Goal: Task Accomplishment & Management: Manage account settings

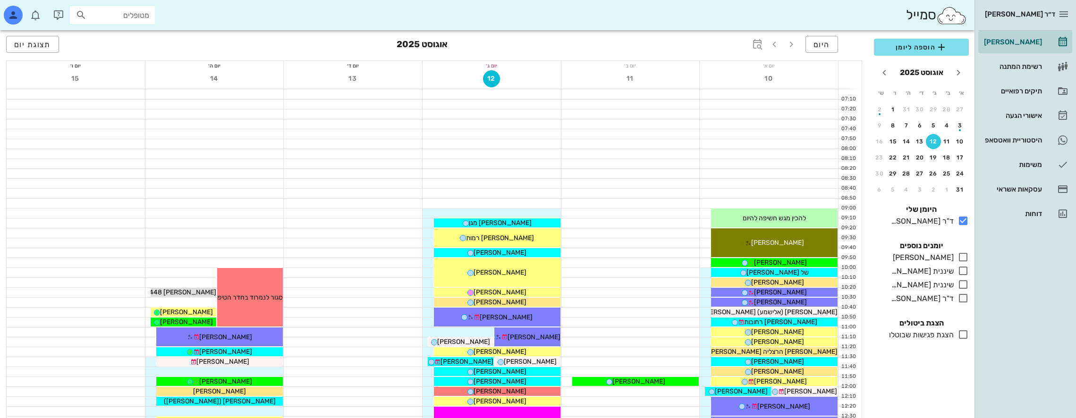
scroll to position [409, 0]
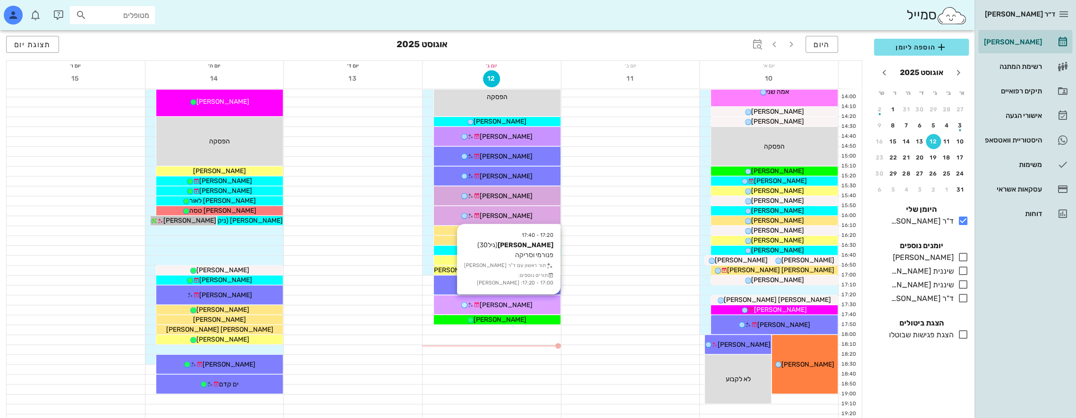
click at [513, 303] on span "[PERSON_NAME]" at bounding box center [506, 305] width 53 height 8
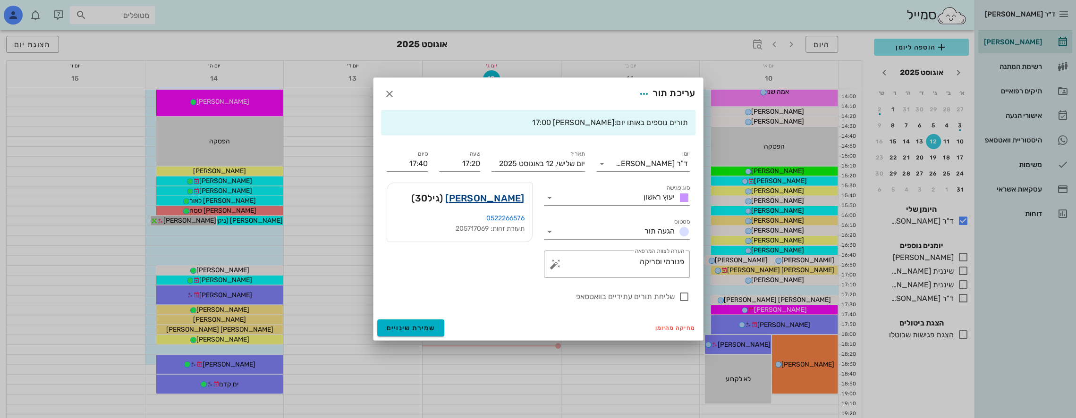
click at [507, 198] on link "[PERSON_NAME]" at bounding box center [484, 198] width 79 height 15
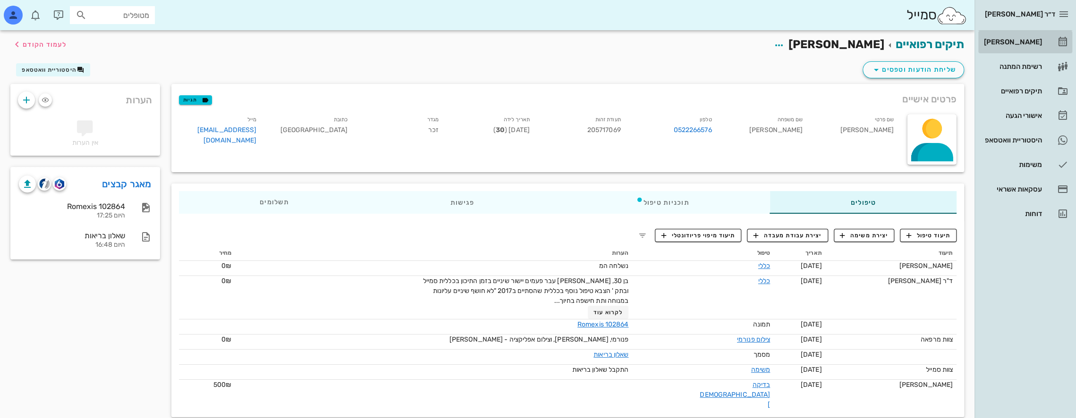
click at [1019, 40] on div "[PERSON_NAME]" at bounding box center [1012, 42] width 60 height 8
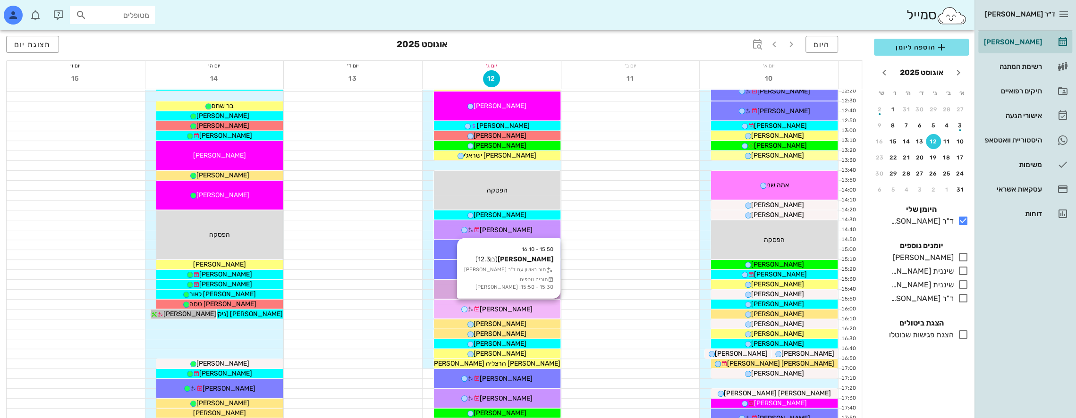
scroll to position [330, 0]
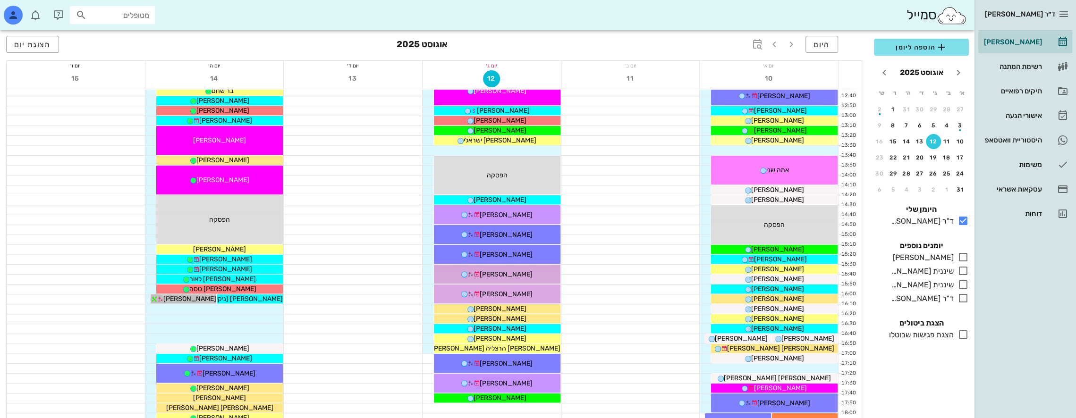
click at [113, 14] on input "מטופלים" at bounding box center [119, 15] width 60 height 12
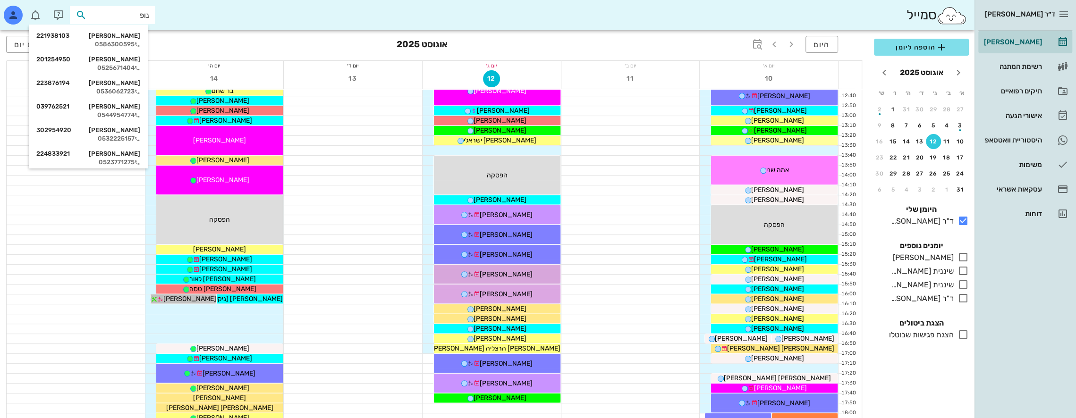
type input "[PERSON_NAME]"
click at [131, 115] on div "0544954774" at bounding box center [88, 115] width 104 height 8
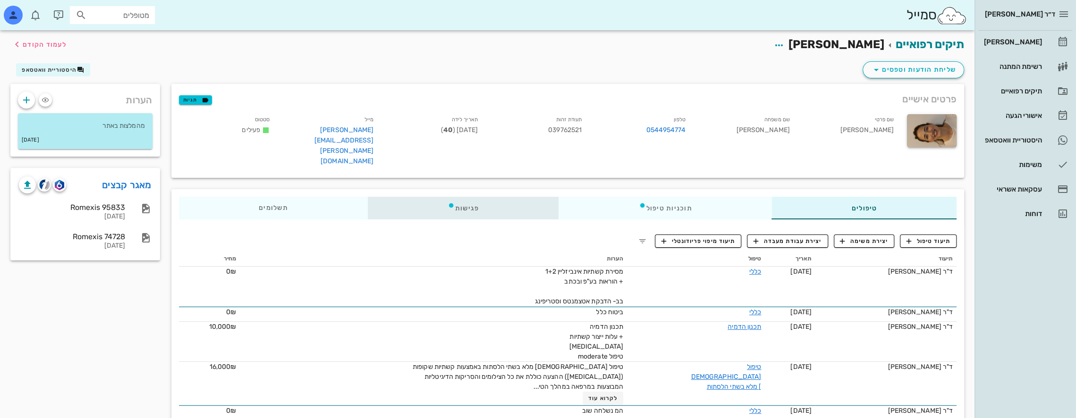
click at [485, 197] on div "פגישות" at bounding box center [462, 208] width 191 height 23
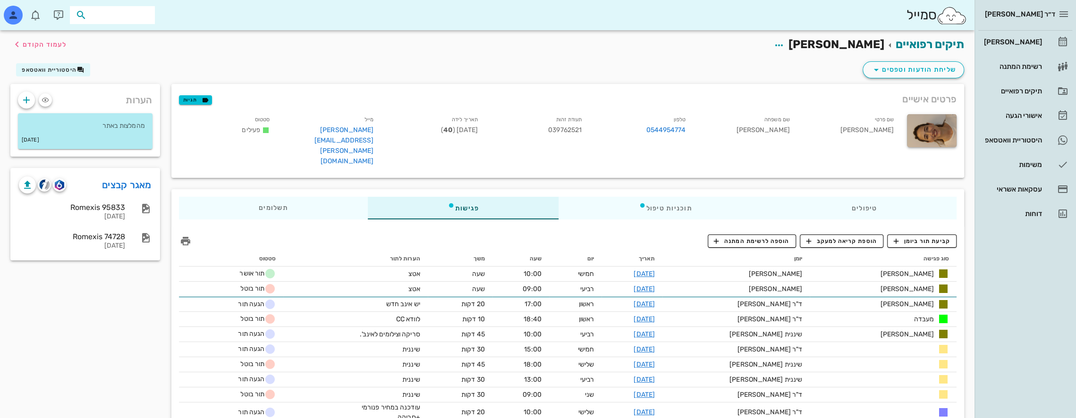
click at [135, 12] on input "text" at bounding box center [119, 15] width 60 height 12
type input "[PERSON_NAME]"
click at [132, 29] on div "[PERSON_NAME] 036148658 0546783783" at bounding box center [101, 40] width 104 height 24
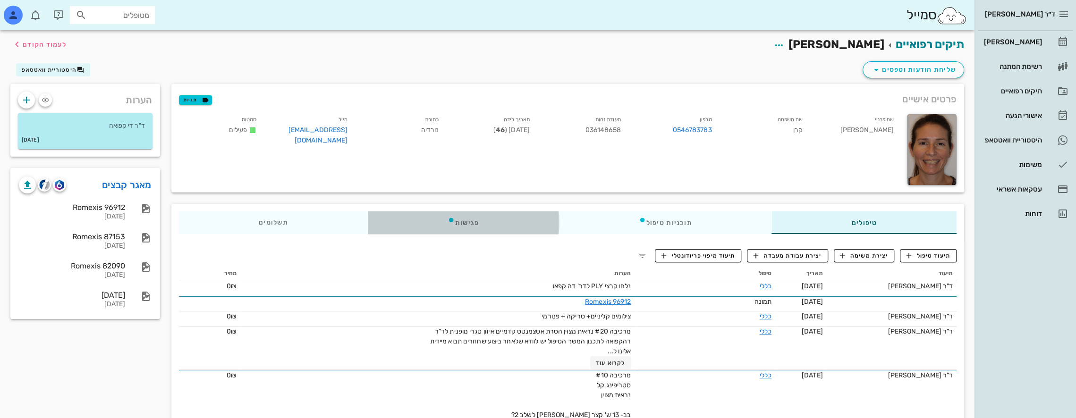
click at [482, 224] on div "פגישות" at bounding box center [462, 222] width 191 height 23
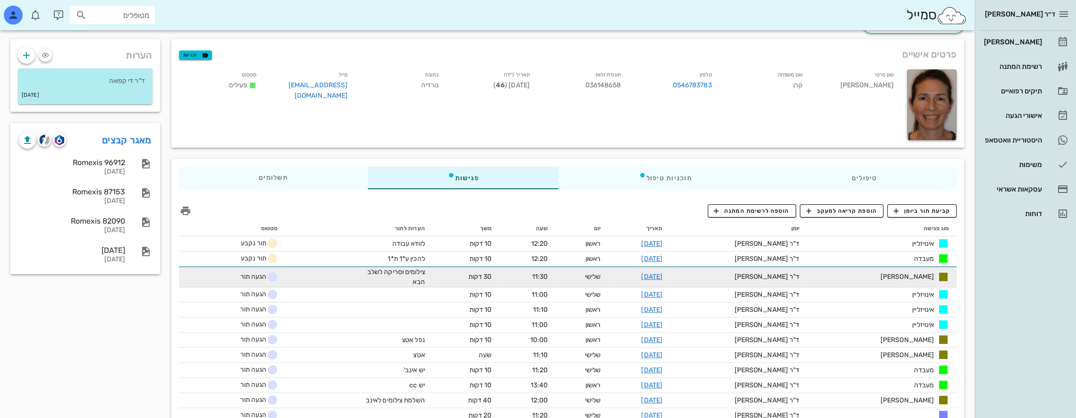
scroll to position [47, 0]
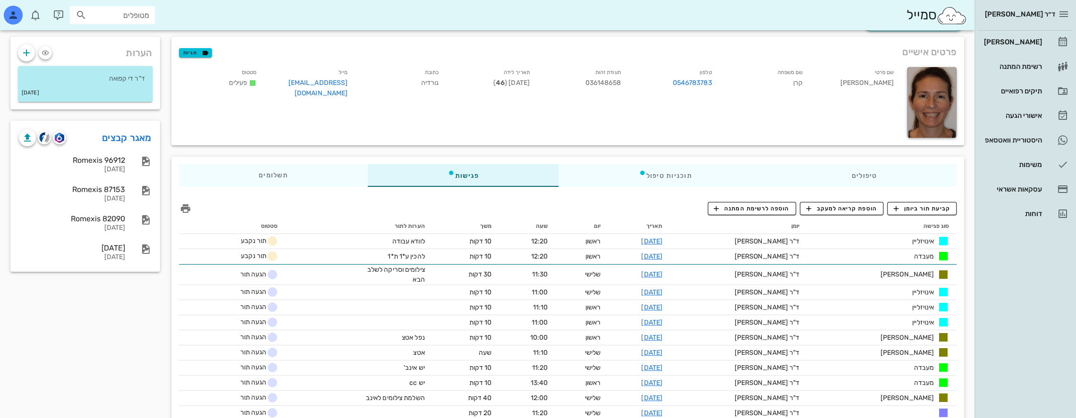
click at [116, 20] on input "מטופלים" at bounding box center [119, 15] width 60 height 12
type input "c"
type input "[PERSON_NAME]"
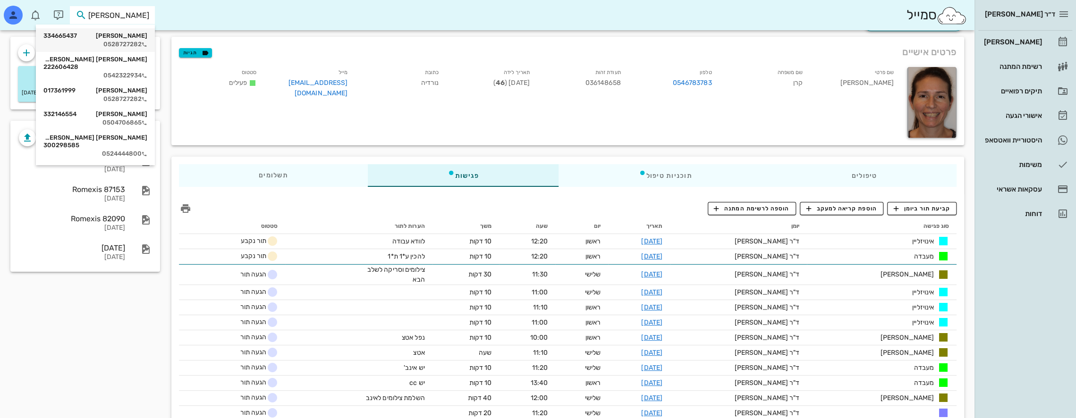
click at [130, 41] on div "0528727282" at bounding box center [95, 45] width 104 height 8
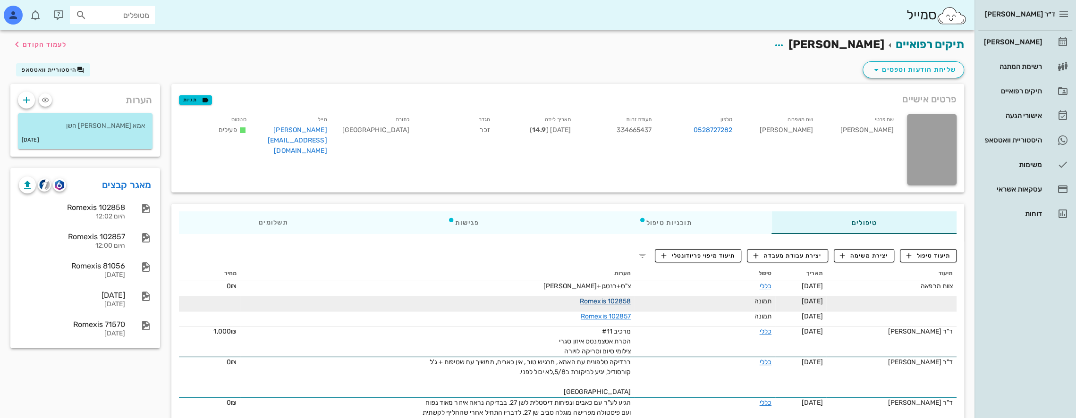
scroll to position [47, 0]
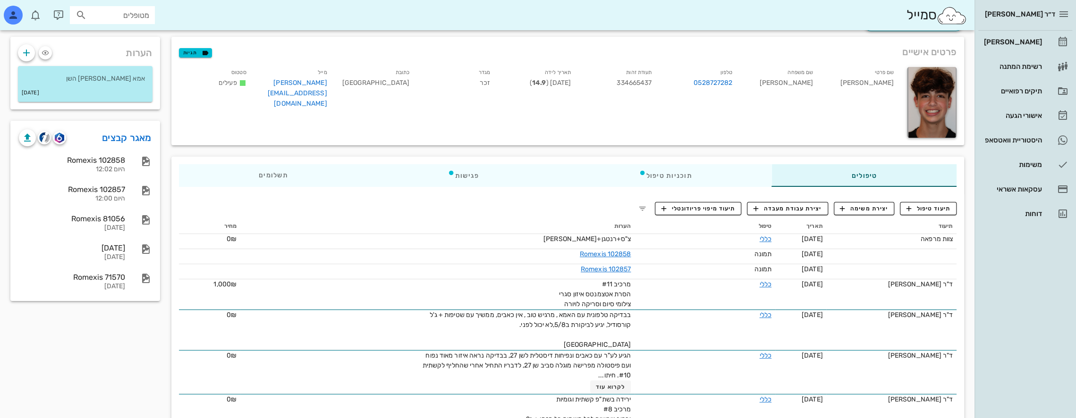
click at [130, 11] on input "מטופלים" at bounding box center [119, 15] width 60 height 12
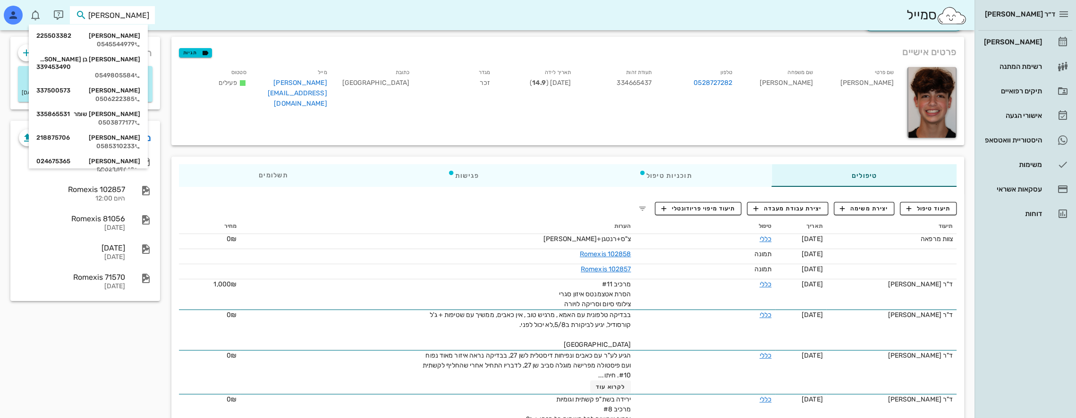
type input "[PERSON_NAME]"
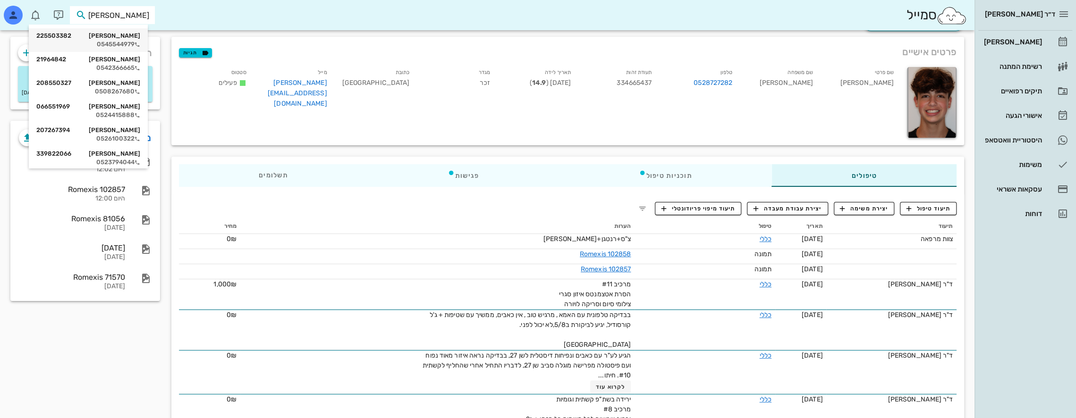
click at [122, 44] on div "0545544979" at bounding box center [88, 45] width 104 height 8
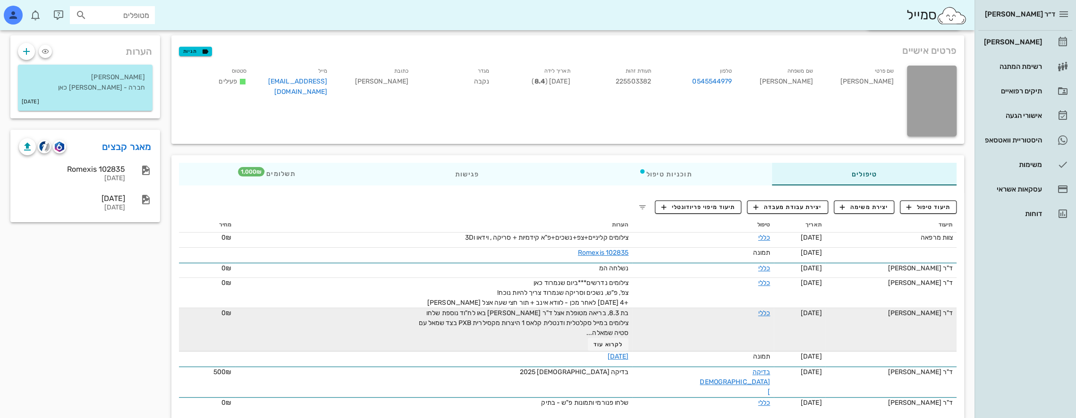
scroll to position [50, 0]
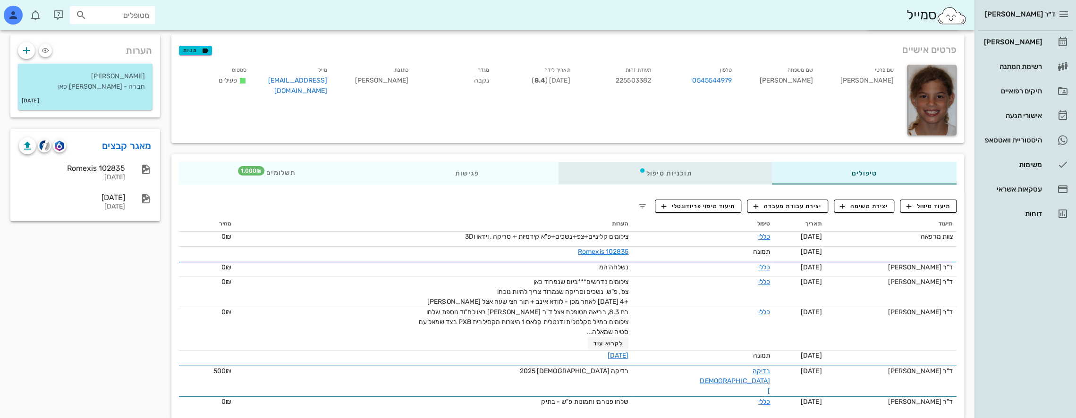
click at [665, 170] on div "תוכניות טיפול" at bounding box center [664, 173] width 213 height 23
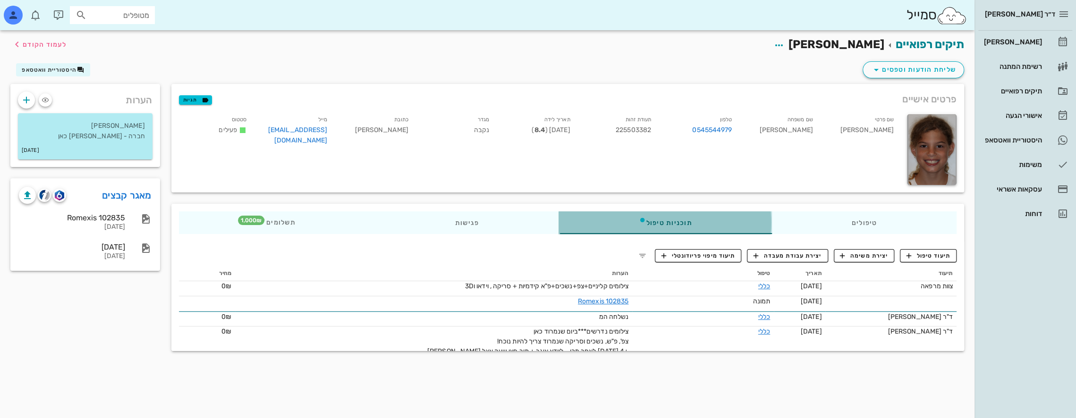
scroll to position [0, 0]
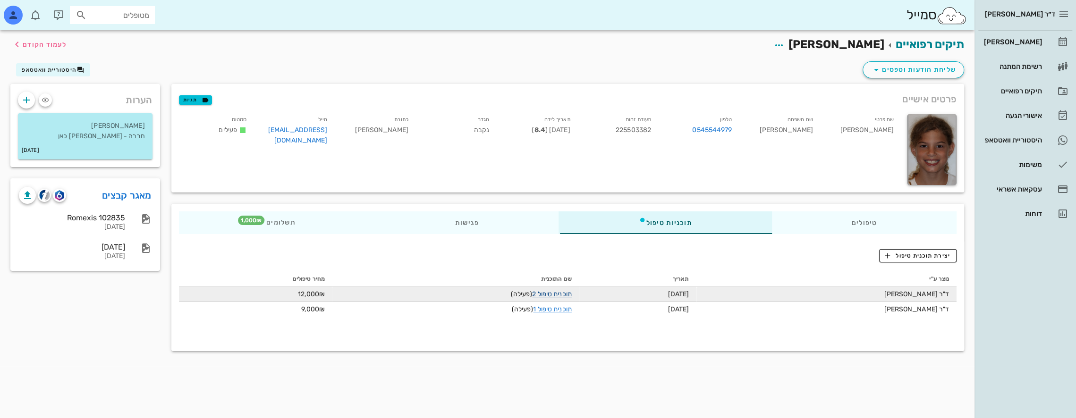
click at [551, 294] on link "תוכנית טיפול 2" at bounding box center [551, 294] width 39 height 8
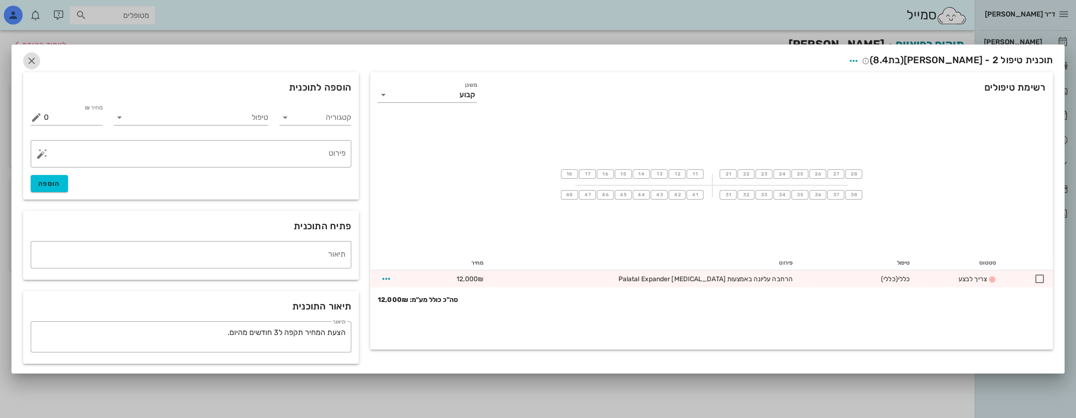
click at [35, 62] on icon "button" at bounding box center [31, 60] width 11 height 11
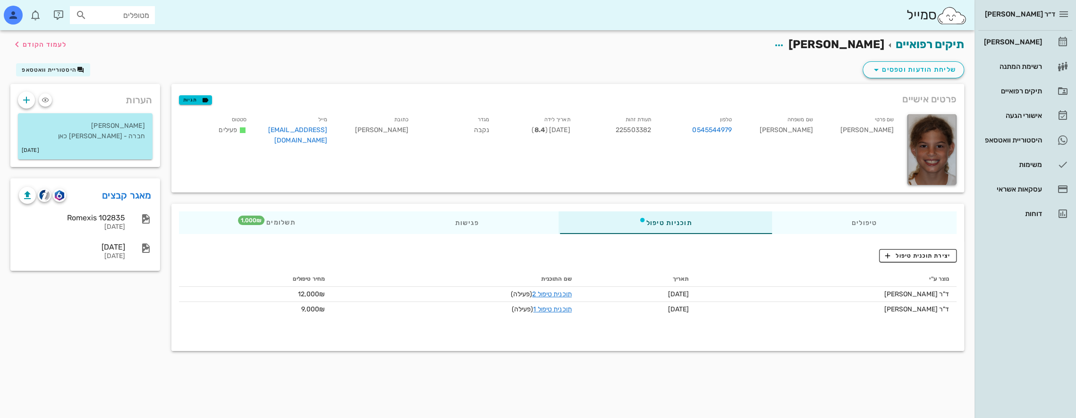
click at [705, 388] on div "תיקים רפואיים [PERSON_NAME] לעמוד הקודם שליחת הודעות וטפסים היסטוריית וואטסאפ פ…" at bounding box center [487, 224] width 974 height 388
click at [1036, 38] on div "[PERSON_NAME]" at bounding box center [1012, 42] width 60 height 8
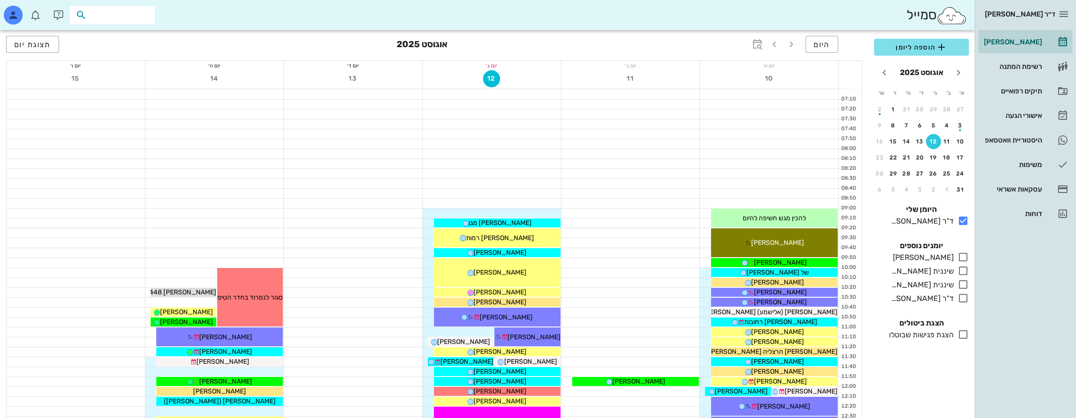
click at [138, 14] on input "text" at bounding box center [119, 15] width 60 height 12
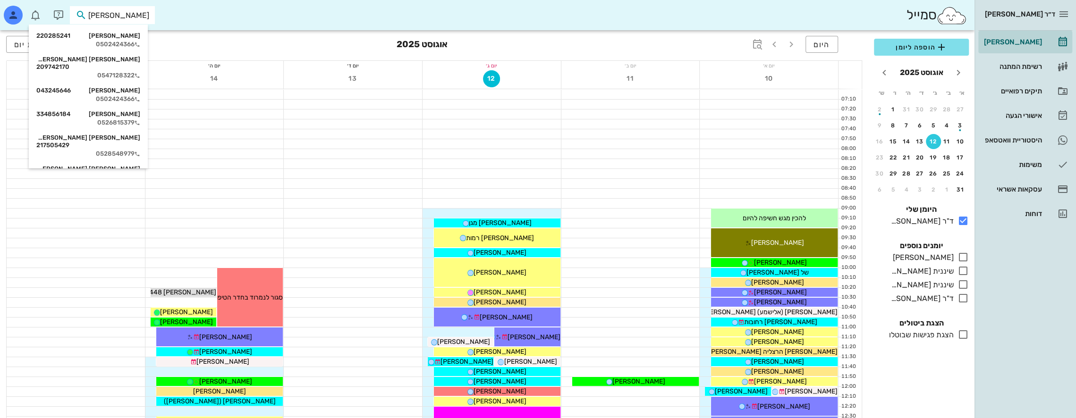
type input "[PERSON_NAME] כ"
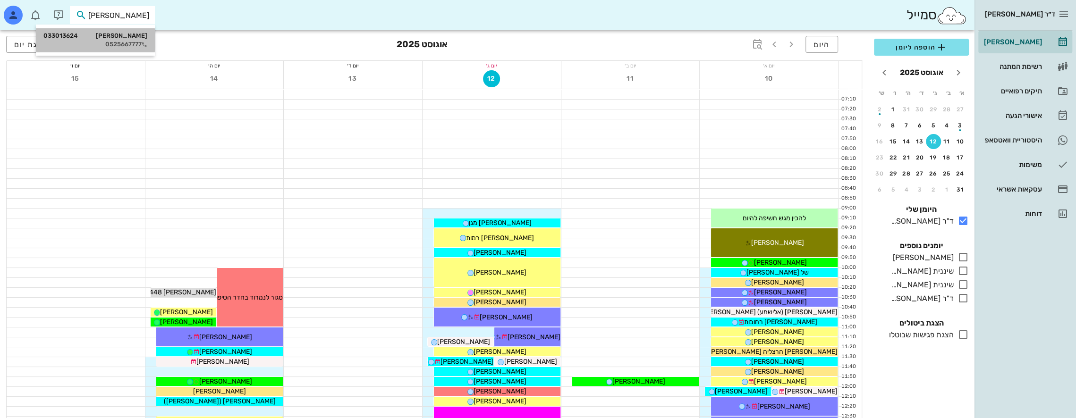
click at [130, 42] on div "0525667777" at bounding box center [95, 45] width 104 height 8
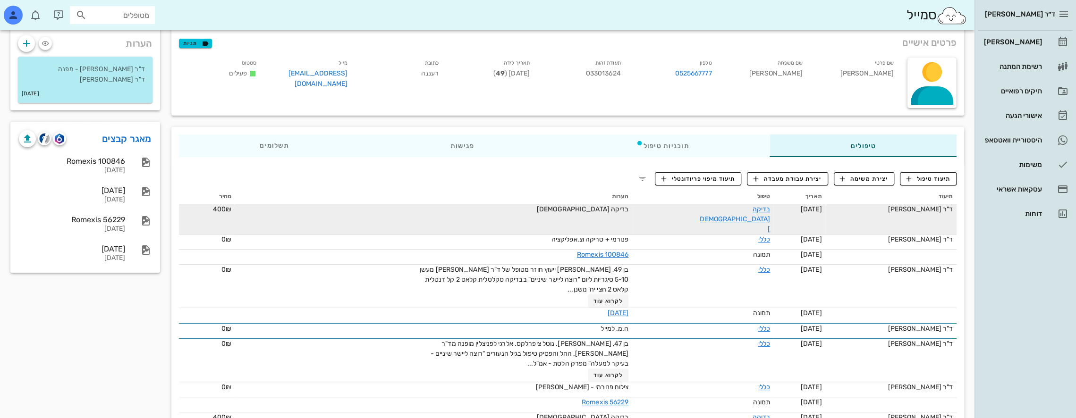
scroll to position [68, 0]
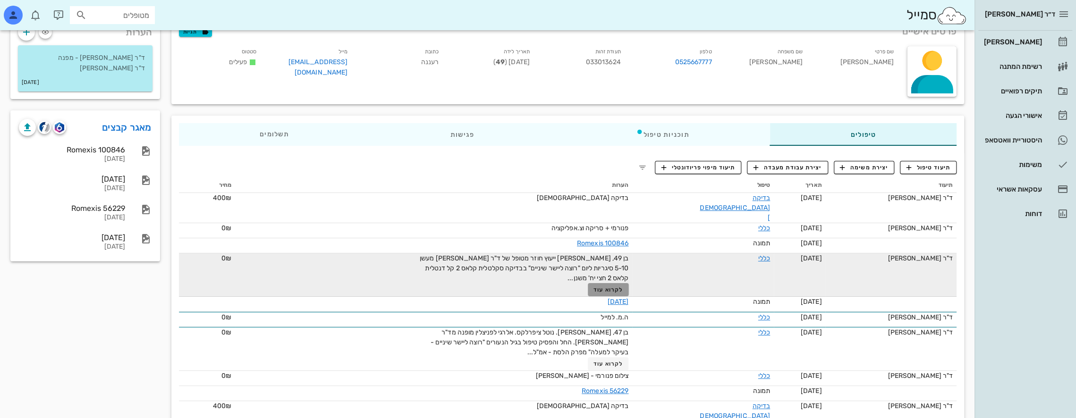
click at [623, 286] on span "לקרוא עוד" at bounding box center [607, 289] width 29 height 7
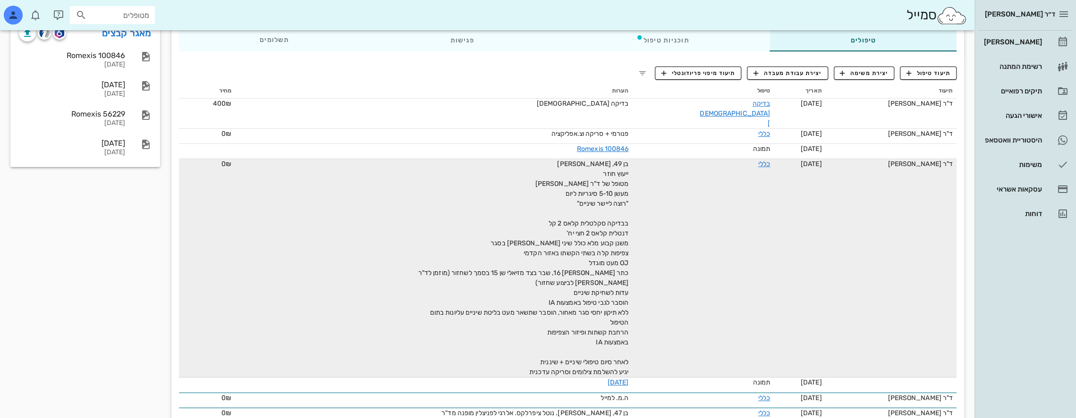
scroll to position [210, 0]
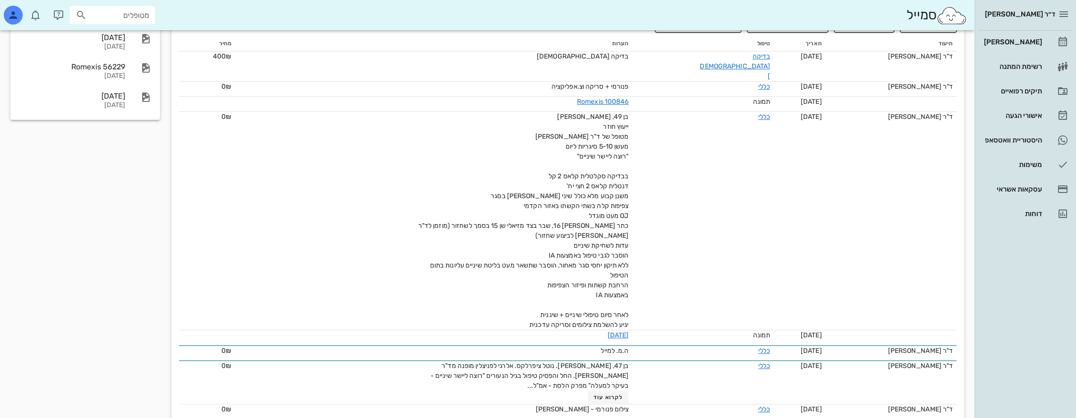
click at [125, 12] on input "מטופלים" at bounding box center [119, 15] width 60 height 12
type input "שם טוב"
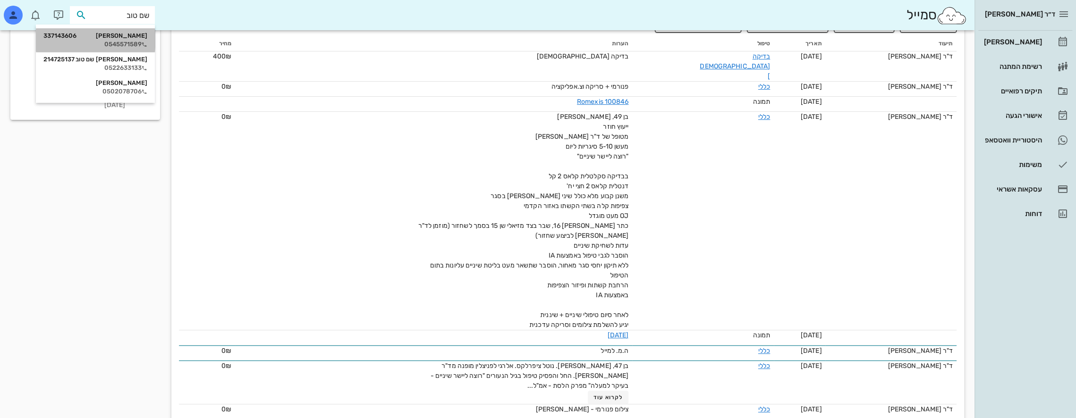
click at [130, 42] on div "0545571589" at bounding box center [95, 45] width 104 height 8
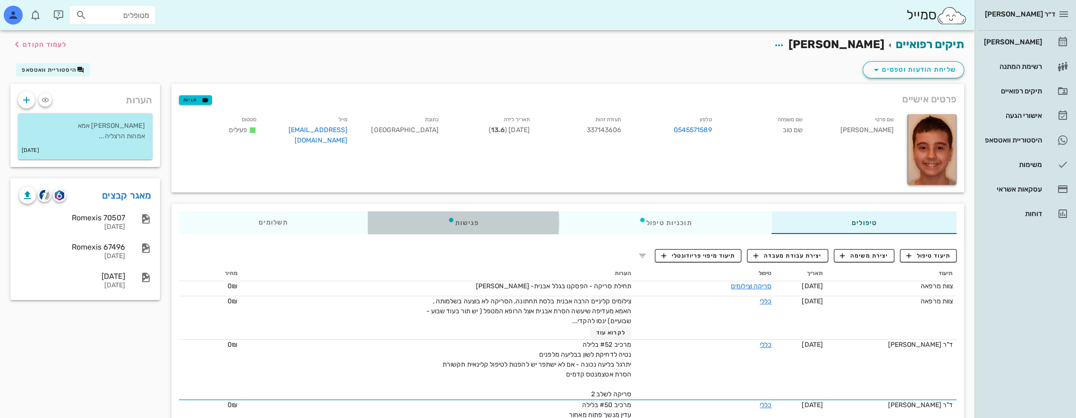
click at [479, 222] on div "פגישות" at bounding box center [462, 222] width 191 height 23
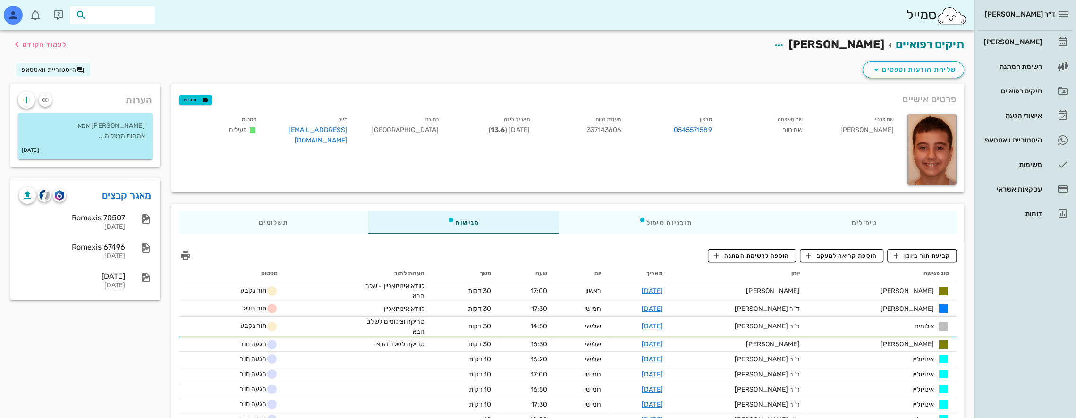
click at [128, 16] on input "text" at bounding box center [119, 15] width 60 height 12
type input "[PERSON_NAME]"
click at [138, 37] on div "[PERSON_NAME] 220305098" at bounding box center [95, 36] width 104 height 8
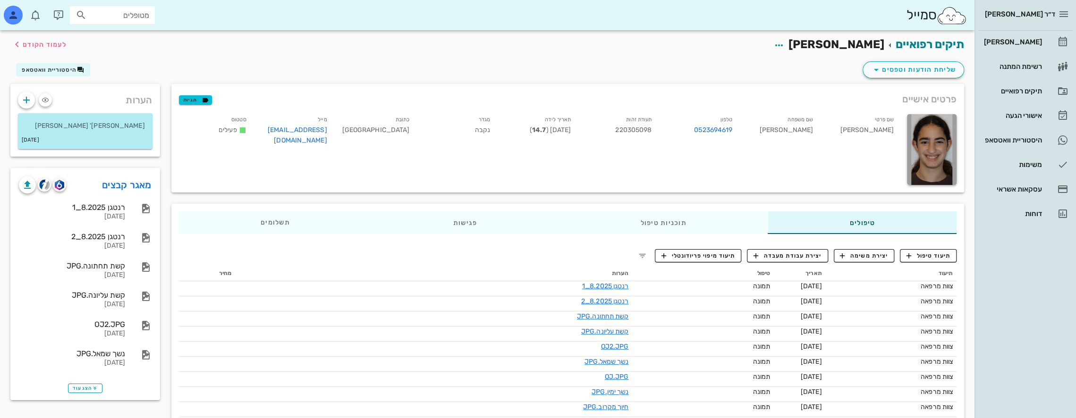
click at [846, 198] on div "טיפולים תוכניות טיפול פגישות תשלומים 0₪ תיעוד טיפול יצירת משימה יצירת עבודת מעב…" at bounding box center [568, 411] width 804 height 427
click at [791, 156] on div "שם פרטי [PERSON_NAME] שם משפחה [PERSON_NAME] 0523694619 תעודת זהות 220305098 תא…" at bounding box center [537, 150] width 728 height 82
click at [691, 225] on div "תוכניות טיפול" at bounding box center [662, 222] width 209 height 23
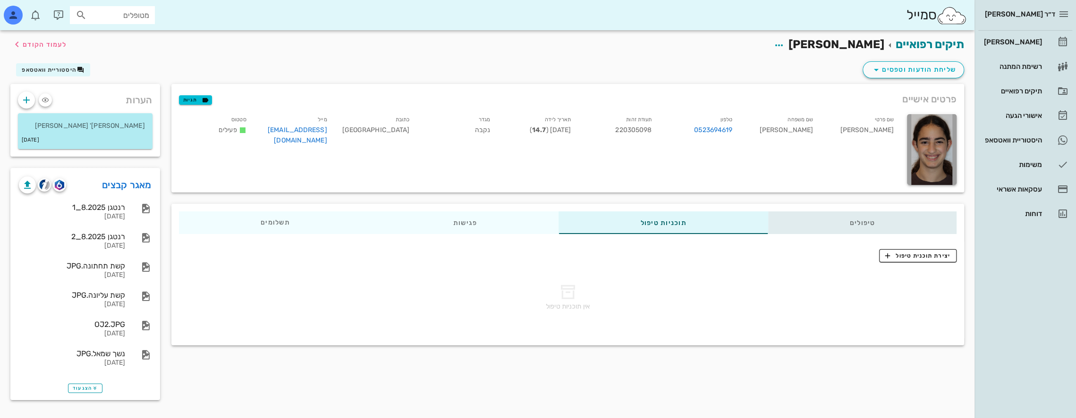
click at [870, 221] on div "טיפולים" at bounding box center [861, 222] width 189 height 23
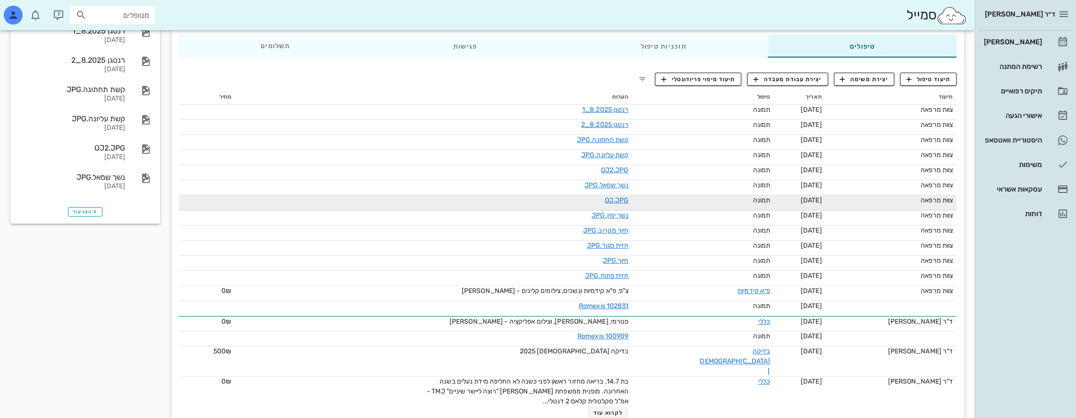
scroll to position [201, 0]
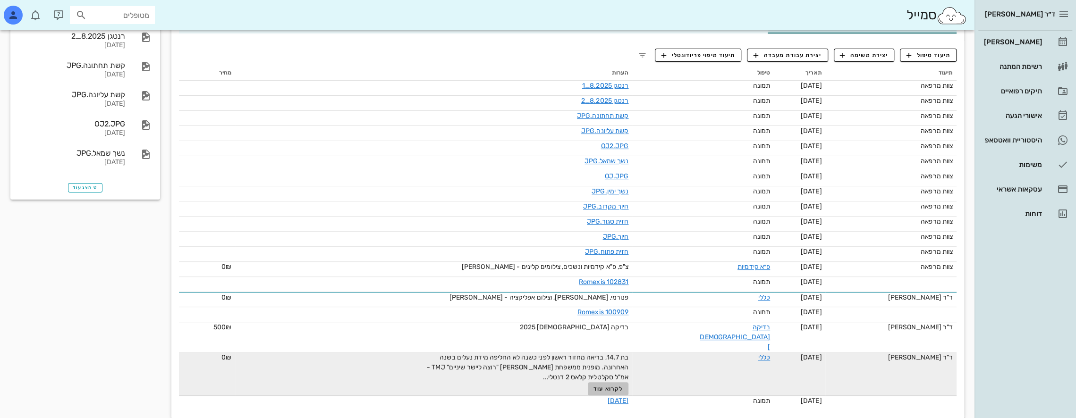
click at [618, 382] on button "לקרוא עוד" at bounding box center [608, 388] width 41 height 13
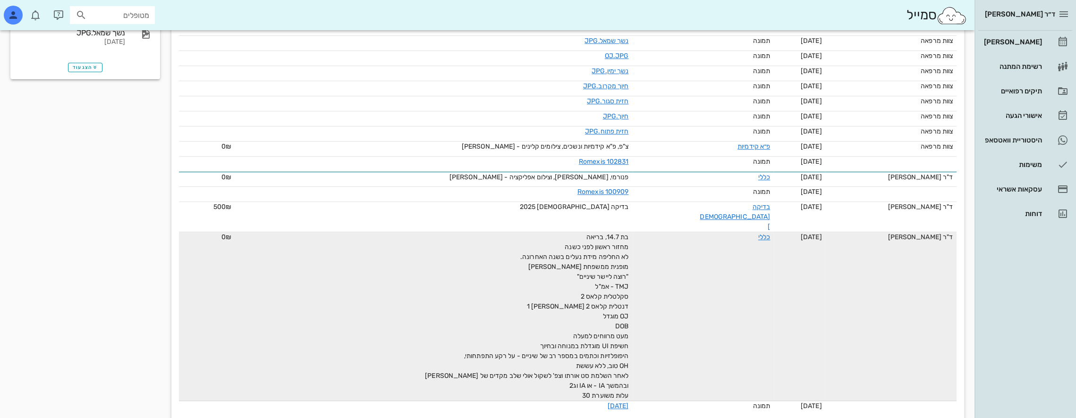
scroll to position [326, 0]
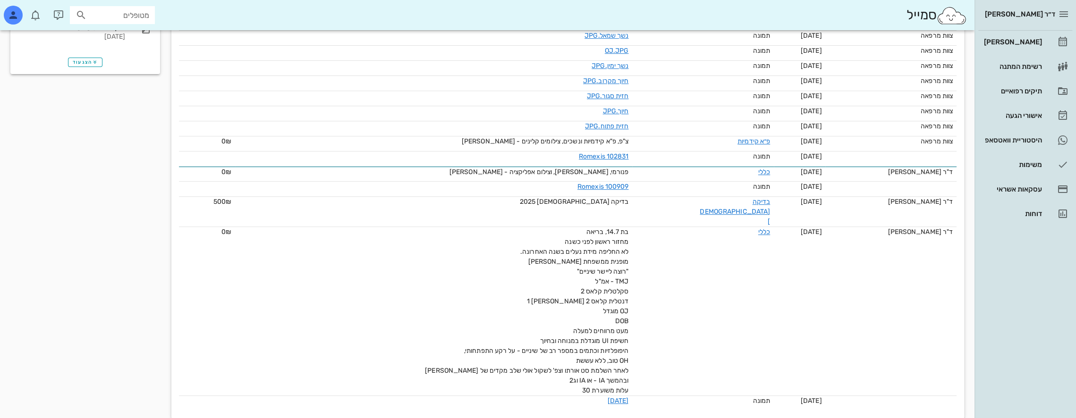
click at [86, 168] on div "הערות [PERSON_NAME] משפ' [PERSON_NAME] [DATE] מאגר קבצים רנטגן 8.2025_1 [DATE] …" at bounding box center [85, 91] width 161 height 666
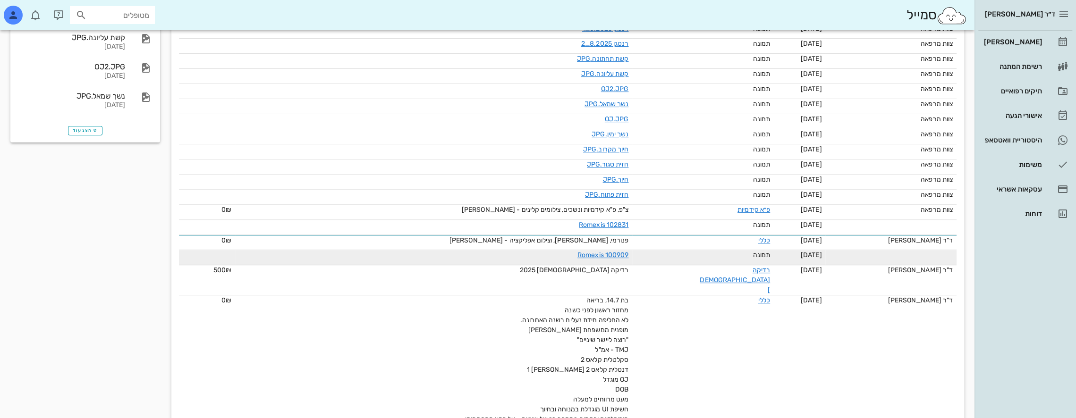
scroll to position [0, 0]
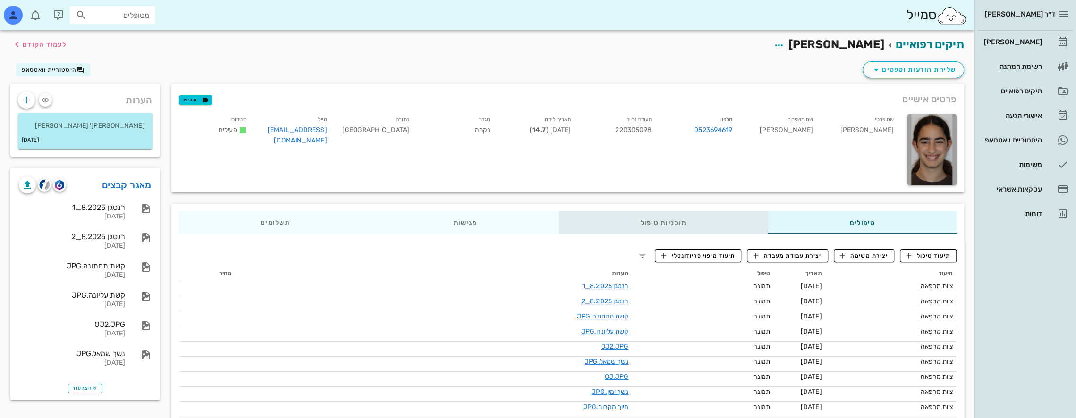
click at [717, 216] on div "תוכניות טיפול" at bounding box center [662, 222] width 209 height 23
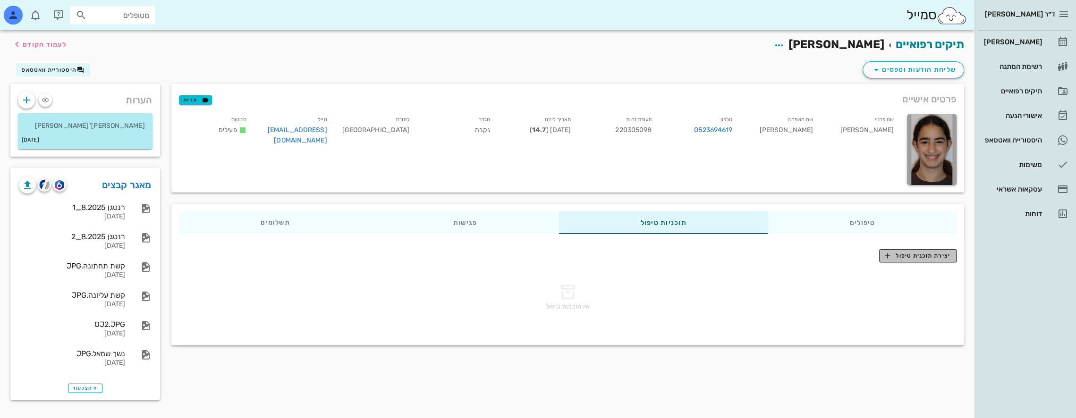
click at [903, 255] on span "יצירת תוכנית טיפול" at bounding box center [917, 256] width 65 height 8
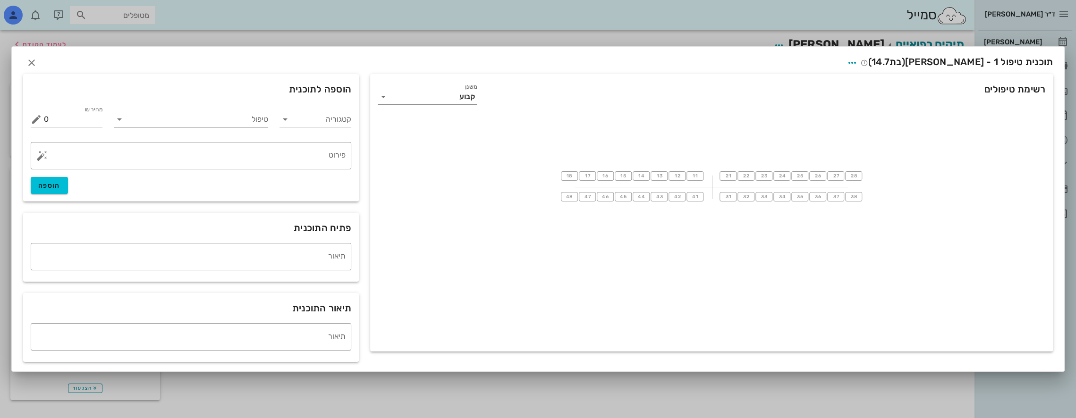
click at [254, 121] on input "טיפול" at bounding box center [198, 119] width 142 height 15
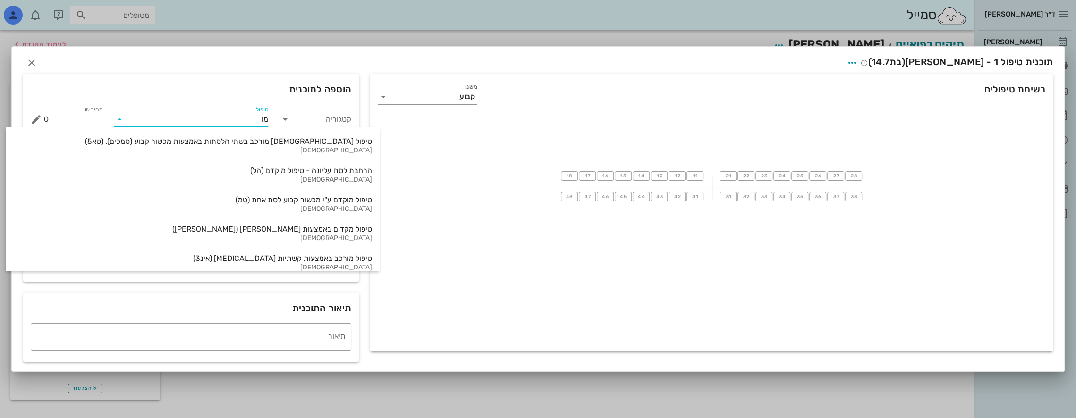
type input "[PERSON_NAME]"
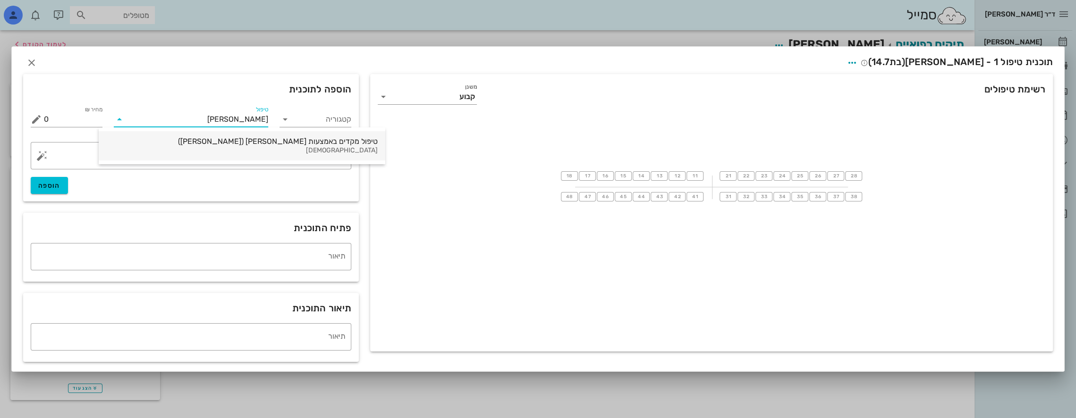
click at [246, 137] on div "טיפול מקדים באמצעות [PERSON_NAME] ([PERSON_NAME])" at bounding box center [241, 141] width 271 height 9
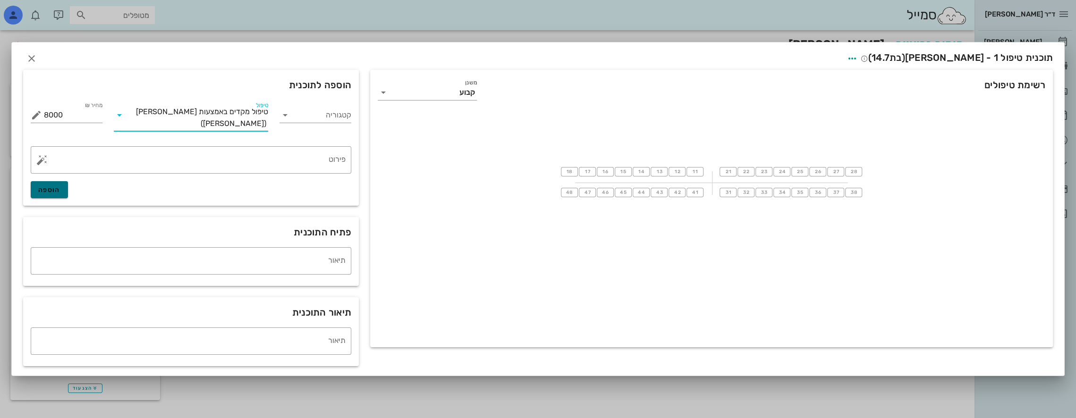
click at [57, 187] on span "הוספה" at bounding box center [49, 190] width 22 height 8
type input "0"
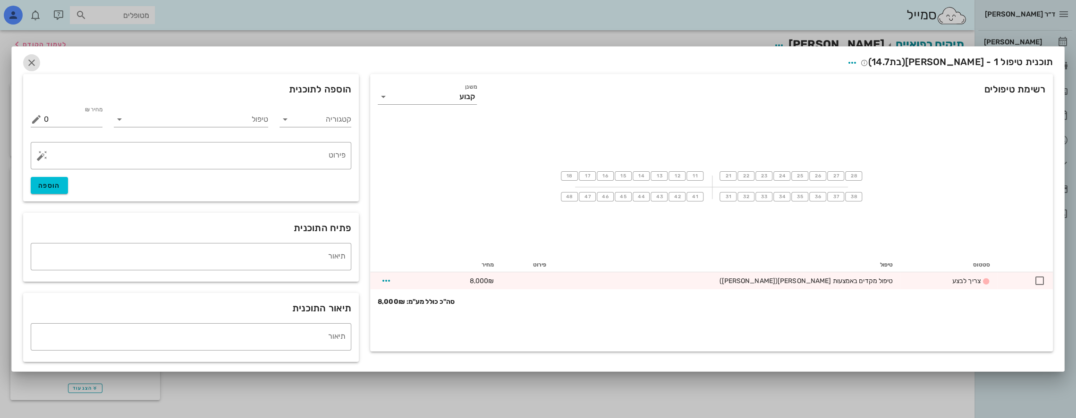
click at [33, 59] on icon "button" at bounding box center [31, 62] width 11 height 11
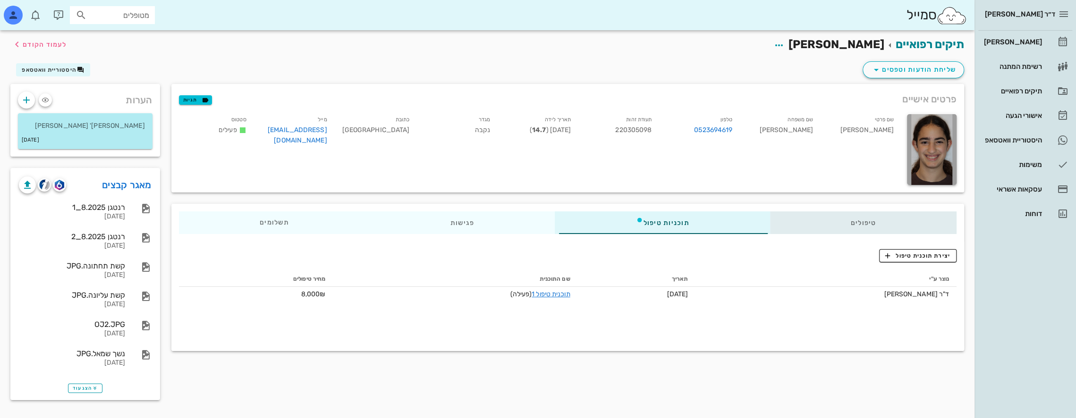
click at [909, 222] on div "טיפולים" at bounding box center [862, 222] width 187 height 23
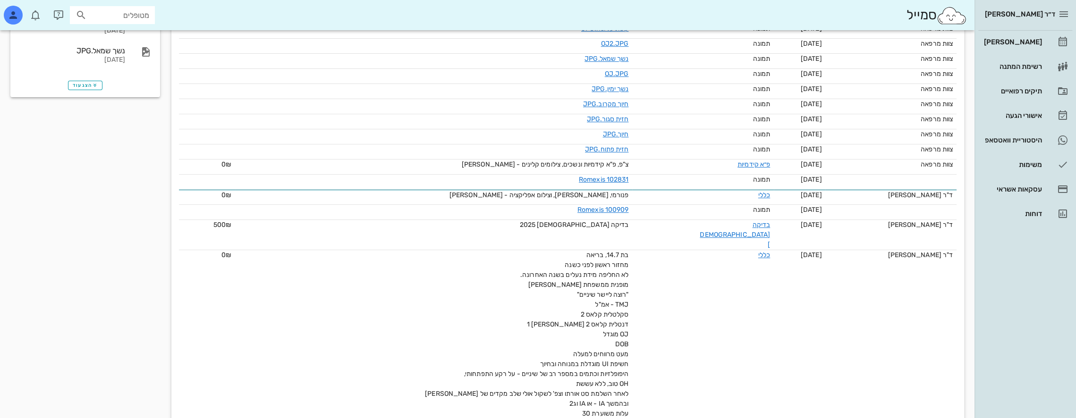
scroll to position [326, 0]
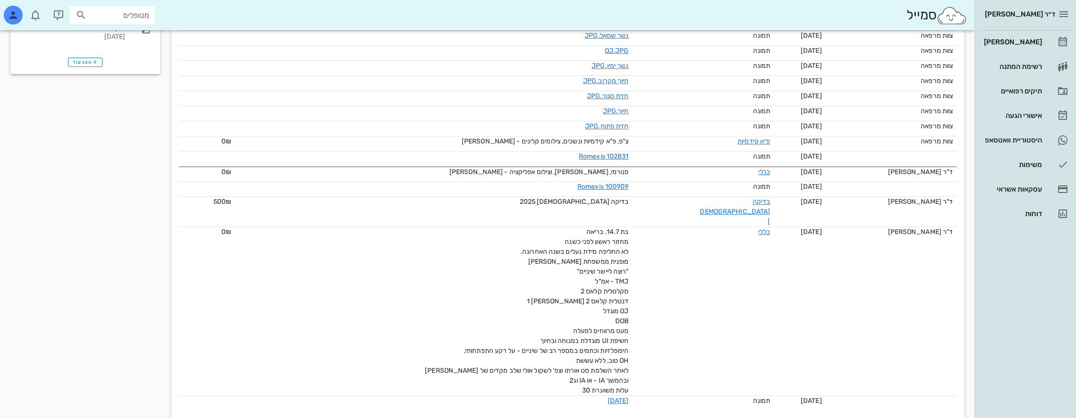
click at [433, 333] on div "בת 14.7, בריאה מחזור ראשון לפני כשנה לא החליפה מידת נעלים בשנה האחרונה. מופנית …" at bounding box center [522, 311] width 212 height 168
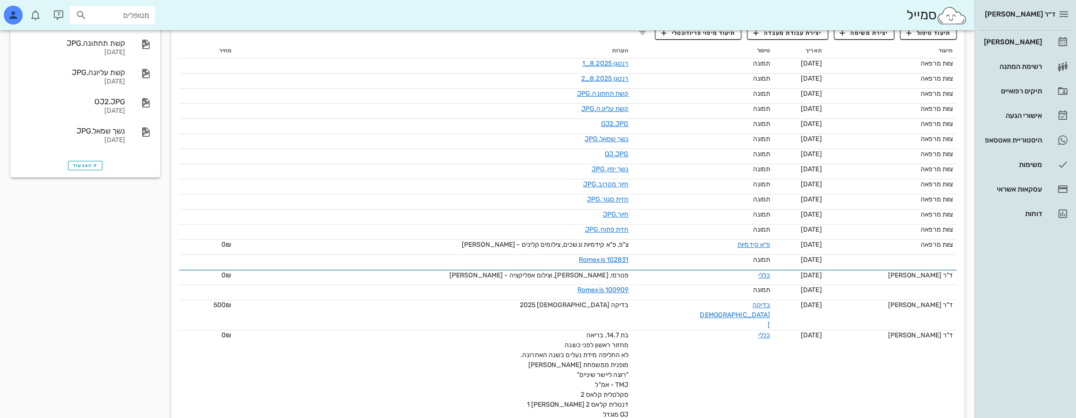
scroll to position [0, 0]
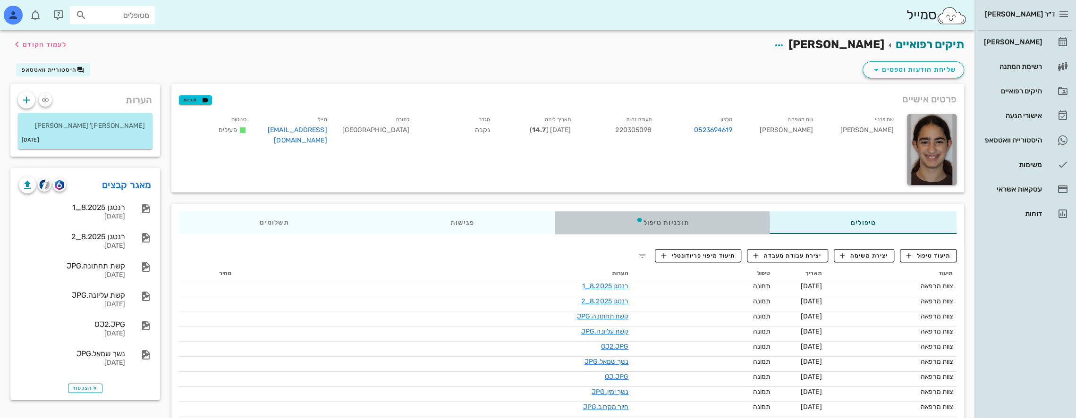
click at [701, 225] on div "תוכניות טיפול" at bounding box center [662, 222] width 215 height 23
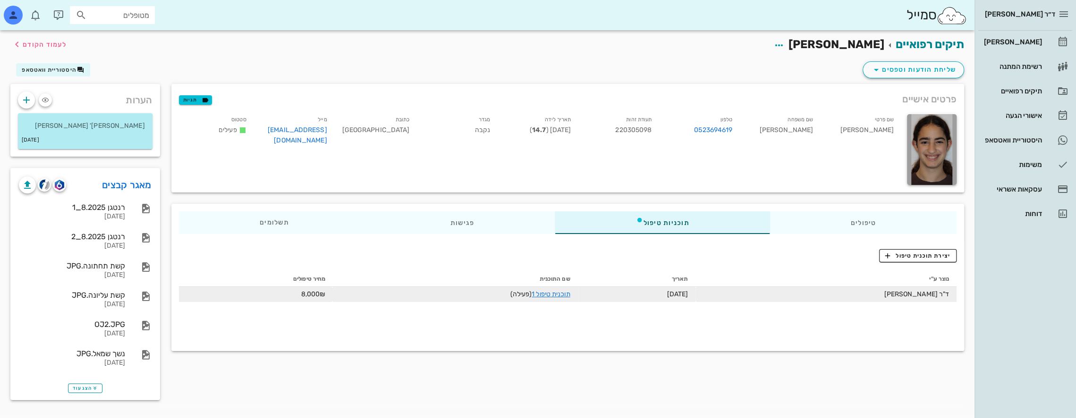
click at [898, 292] on td "ד"ר [PERSON_NAME]" at bounding box center [825, 294] width 261 height 15
click at [557, 294] on link "תוכנית טיפול 1" at bounding box center [550, 294] width 38 height 8
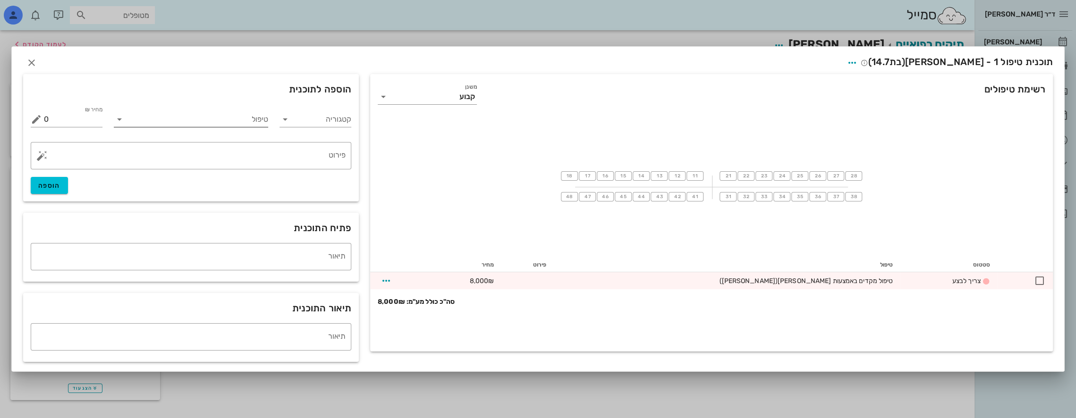
click at [201, 121] on input "טיפול" at bounding box center [198, 119] width 142 height 15
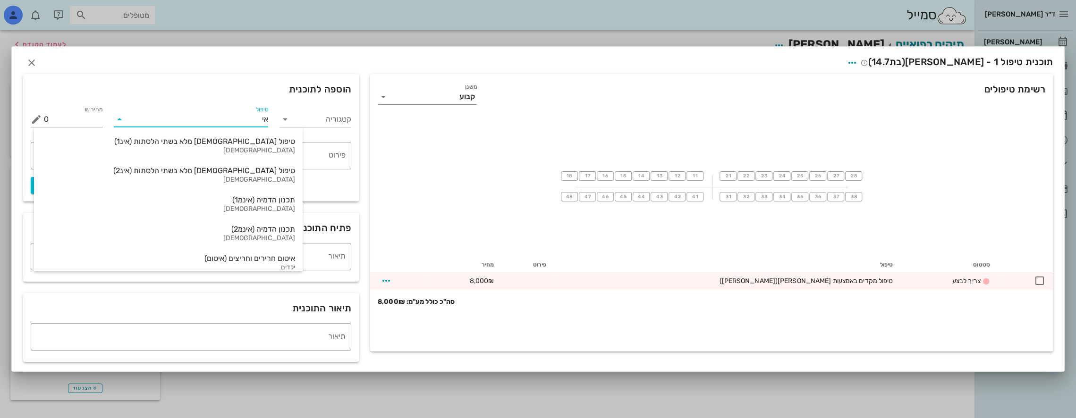
type input "אינ"
click at [203, 142] on div "טיפול [DEMOGRAPHIC_DATA] מלא בשתי הלסתות (אינ1)" at bounding box center [168, 141] width 253 height 9
type input "16000"
type textarea "באמצעות קשתיות שקופות ([MEDICAL_DATA]) ההצעה כוללת את כל הצילומים והסריקות הדיג…"
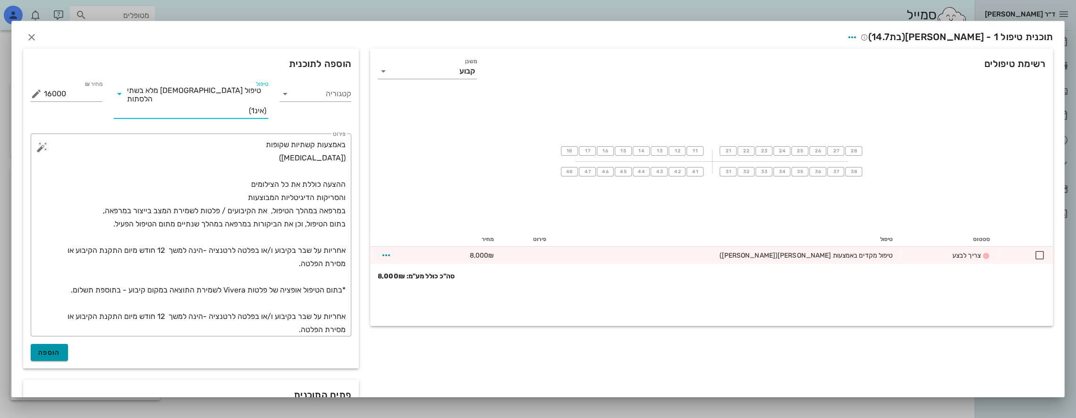
click at [60, 349] on span "הוספה" at bounding box center [49, 353] width 22 height 8
type input "0"
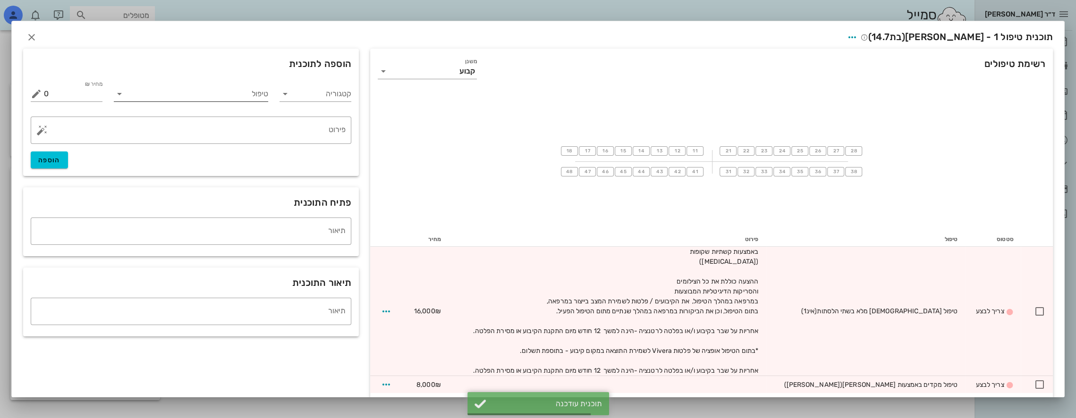
click at [257, 95] on input "טיפול" at bounding box center [198, 93] width 142 height 15
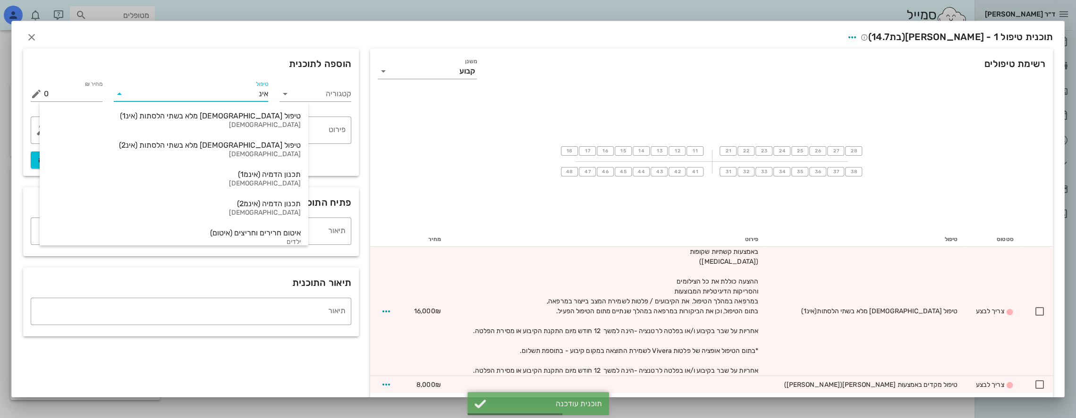
type input "אינמ"
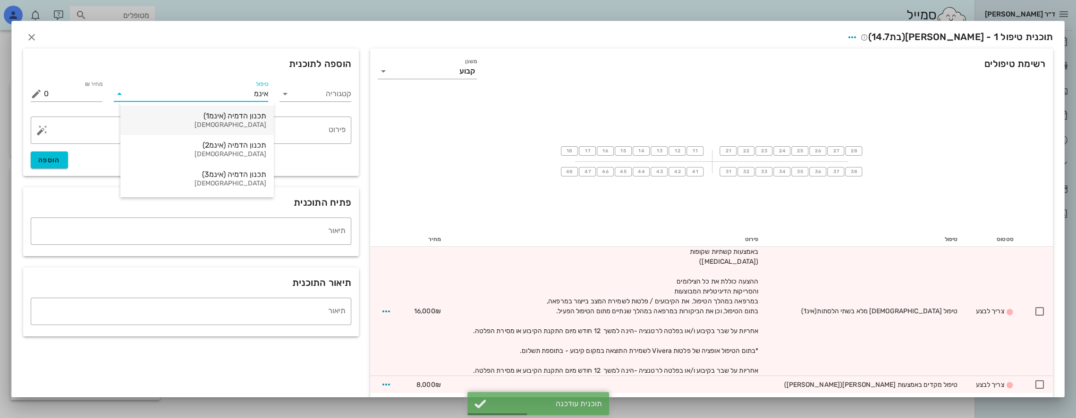
click at [251, 115] on div "תכנון הדמיה (אינמ1)" at bounding box center [197, 115] width 138 height 9
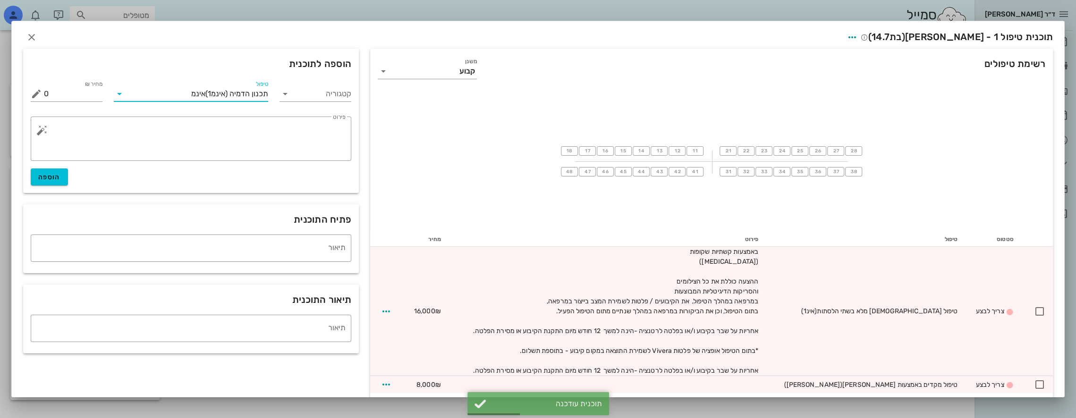
type input "12000"
type textarea "+ עלות ייצור קשתיות [MEDICAL_DATA] טיפול מלא"
click at [60, 178] on span "הוספה" at bounding box center [49, 177] width 22 height 8
type input "0"
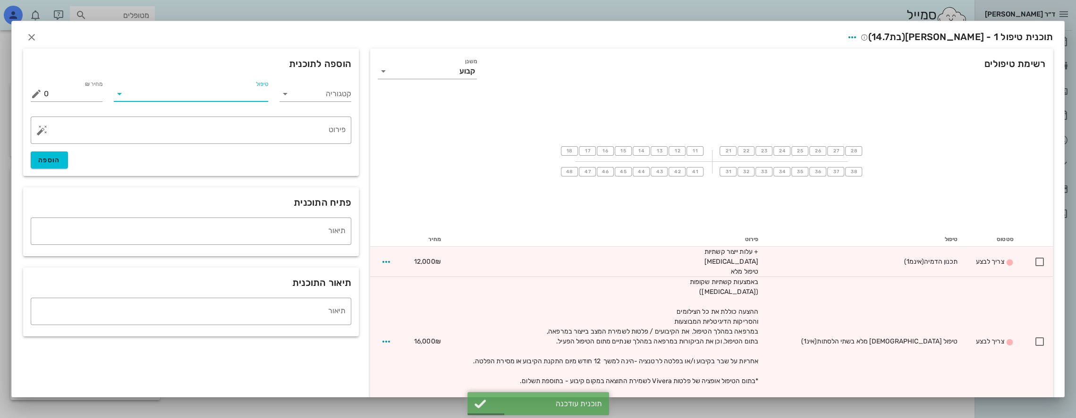
click at [253, 93] on input "טיפול" at bounding box center [198, 93] width 142 height 15
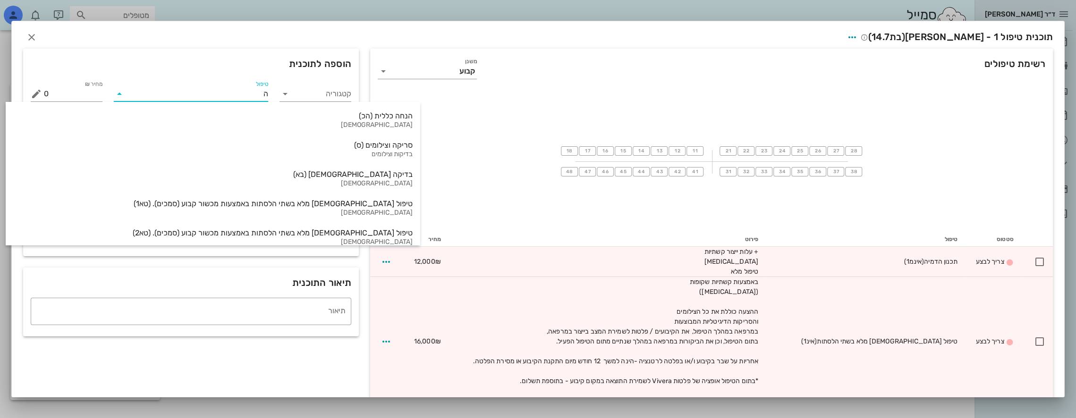
type input "הנ"
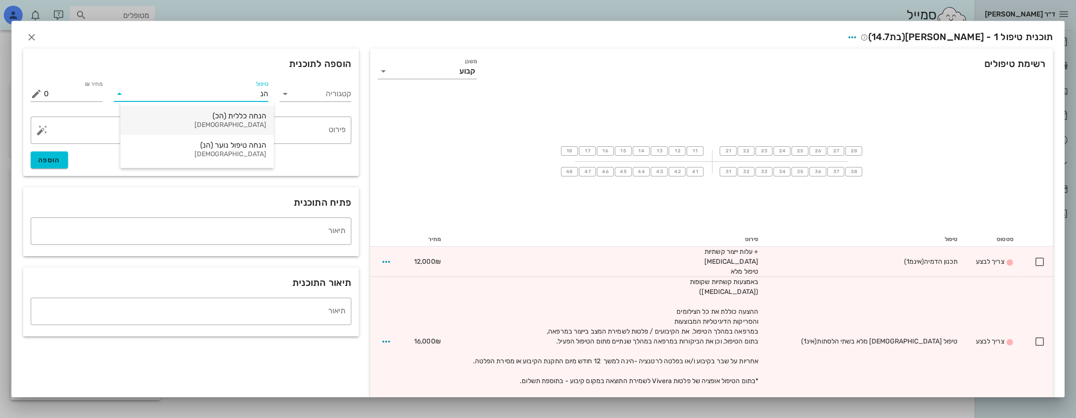
click at [249, 115] on div "הנחה כללית (הכ)" at bounding box center [197, 115] width 138 height 9
click at [87, 95] on input "0" at bounding box center [73, 93] width 59 height 15
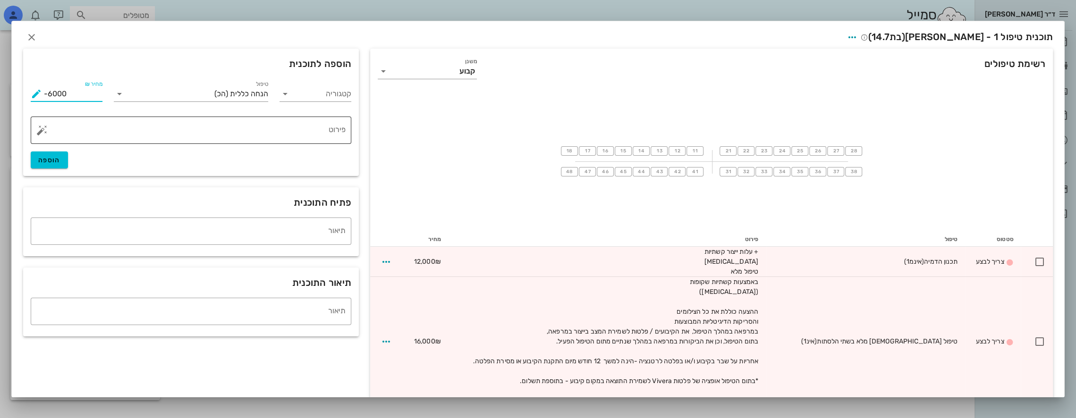
type input "-6000"
click at [270, 130] on textarea "פירוט" at bounding box center [195, 132] width 302 height 23
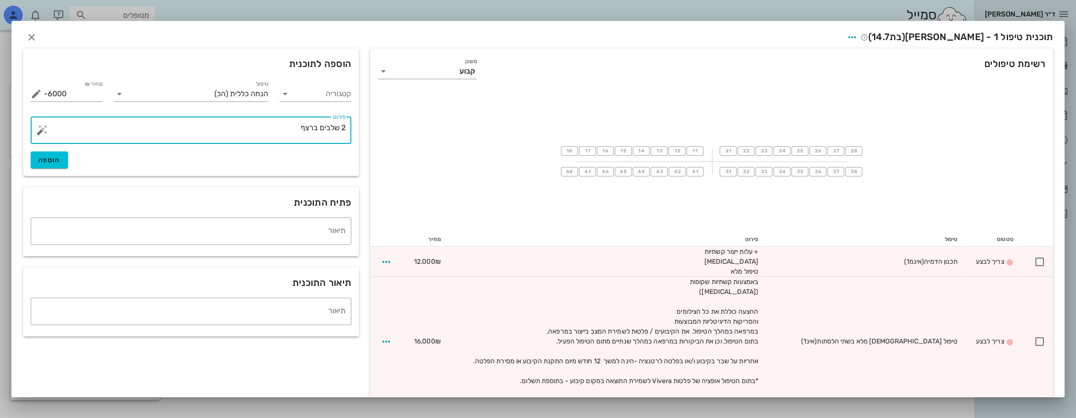
click at [345, 126] on textarea "2 שלבים ברצף" at bounding box center [195, 132] width 302 height 23
type textarea "הנחה 2 שלבים ברצף"
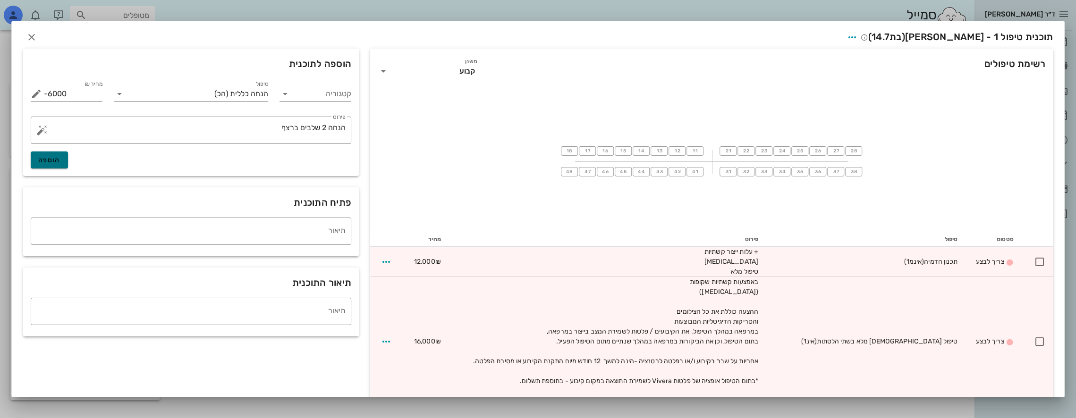
click at [59, 161] on span "הוספה" at bounding box center [49, 160] width 22 height 8
type input "0"
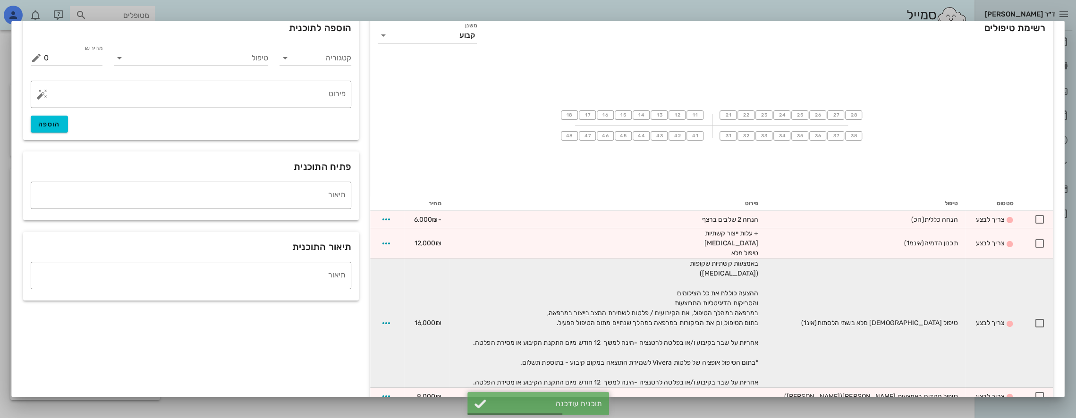
scroll to position [78, 0]
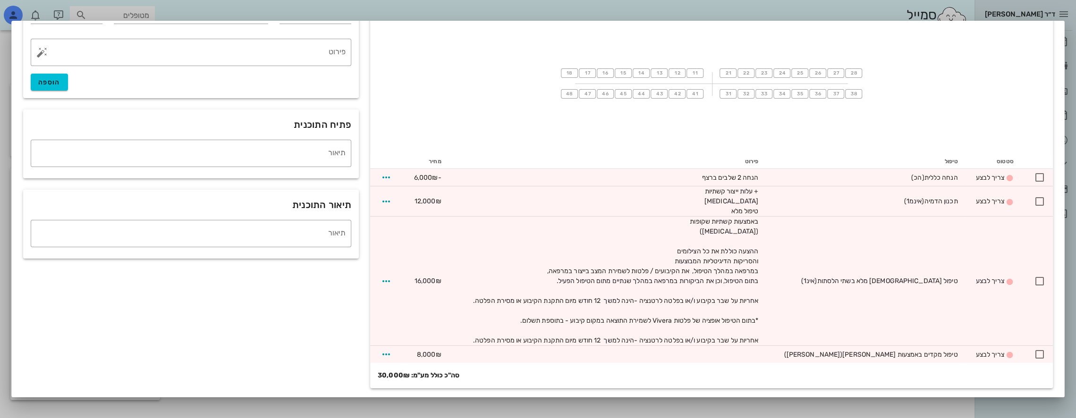
click at [849, 6] on div at bounding box center [538, 209] width 1076 height 418
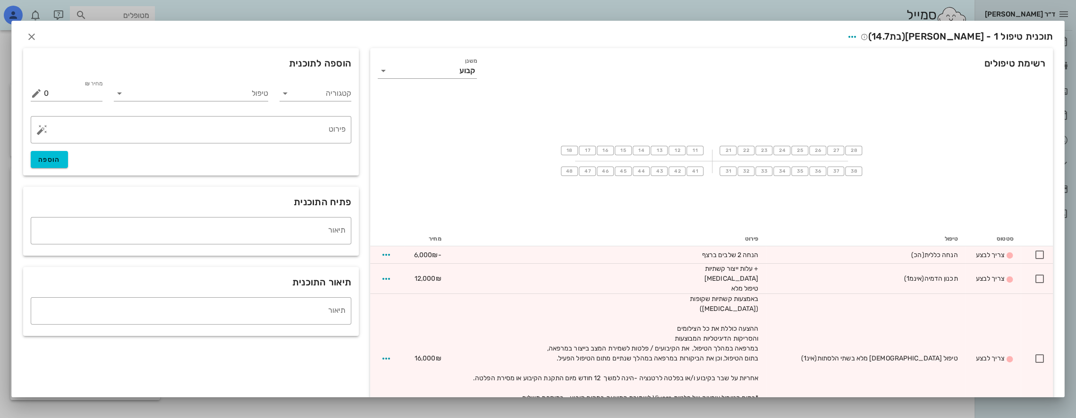
scroll to position [0, 0]
click at [37, 37] on icon "button" at bounding box center [31, 37] width 11 height 11
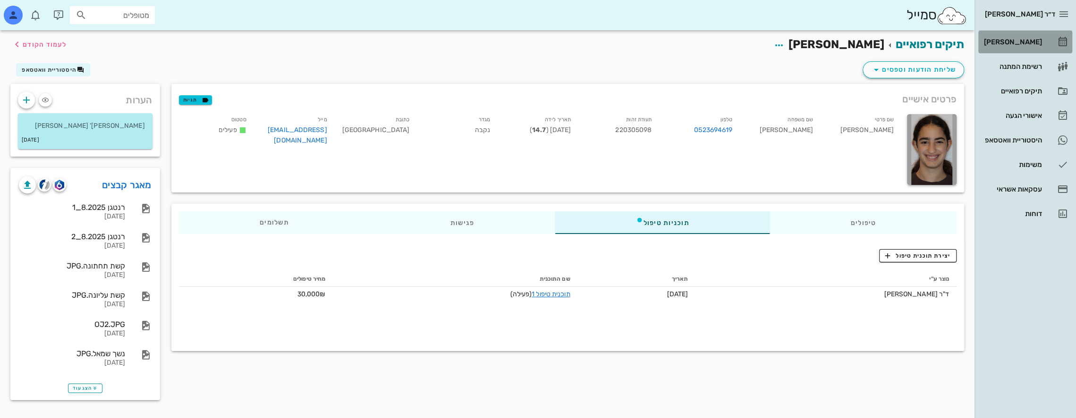
click at [1027, 40] on div "[PERSON_NAME]" at bounding box center [1012, 42] width 60 height 8
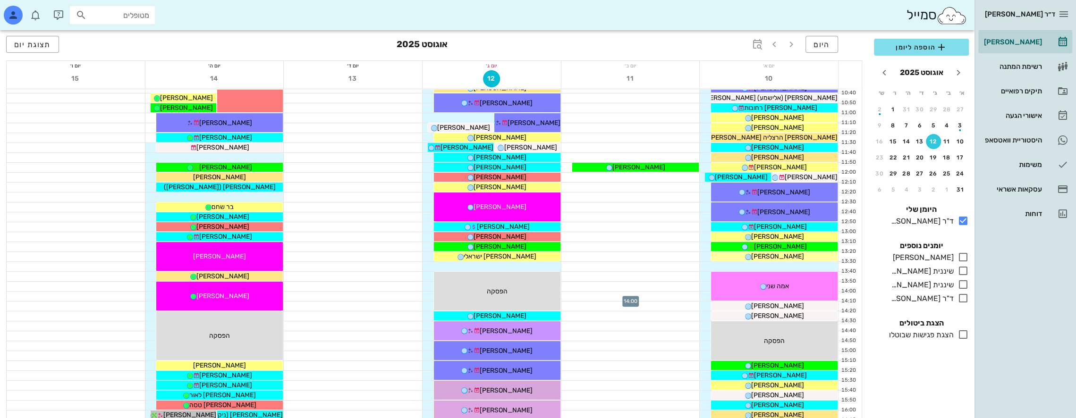
scroll to position [236, 0]
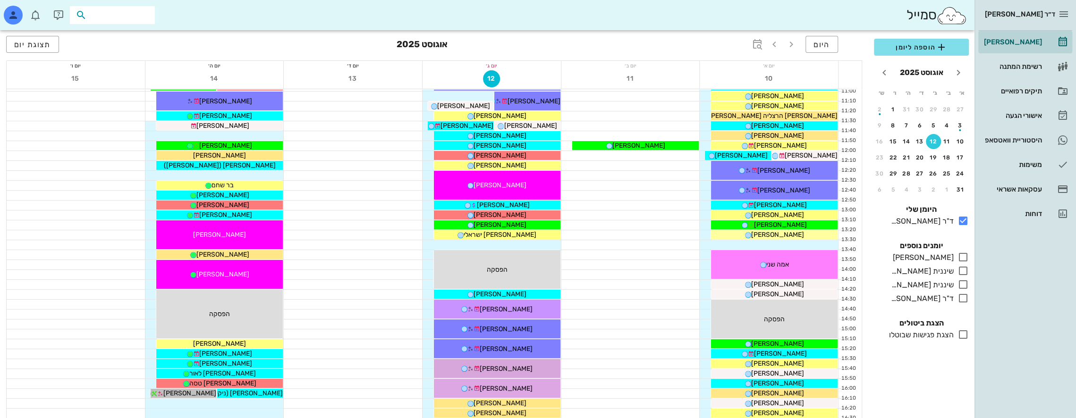
click at [128, 17] on input "text" at bounding box center [119, 15] width 60 height 12
type input "[PERSON_NAME]"
click at [140, 36] on div "[PERSON_NAME] 034216242" at bounding box center [95, 36] width 104 height 8
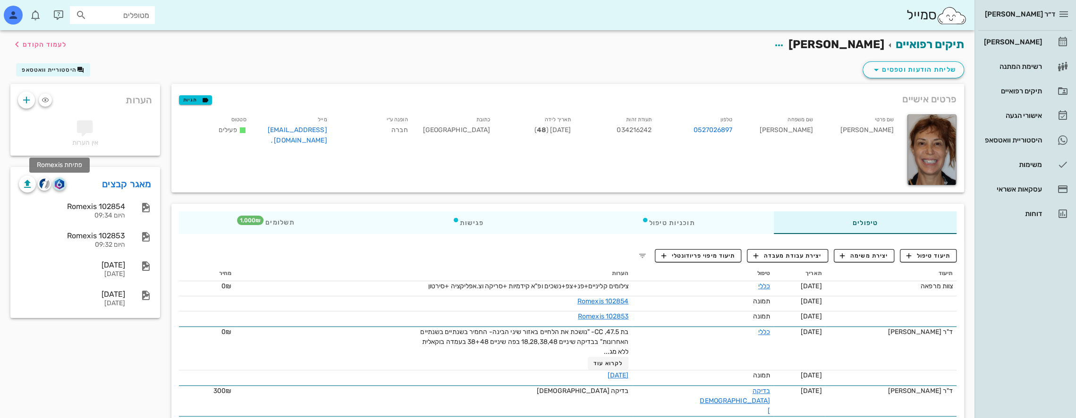
click at [61, 184] on img "button" at bounding box center [59, 184] width 9 height 10
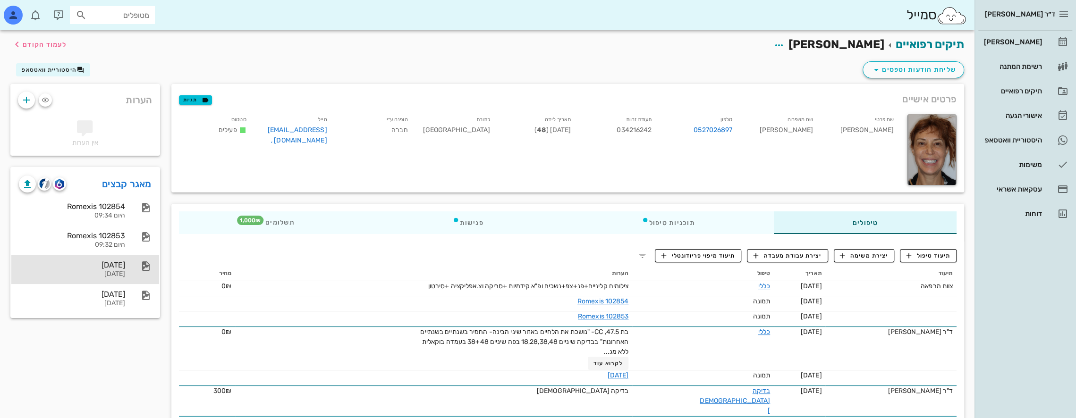
click at [116, 264] on div "[DATE]" at bounding box center [72, 265] width 106 height 9
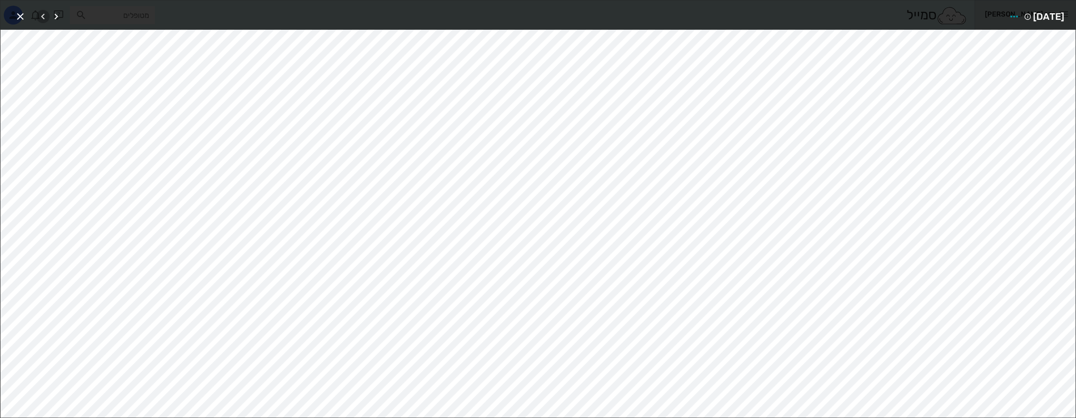
click at [45, 15] on icon "button" at bounding box center [42, 16] width 11 height 11
click at [45, 15] on div at bounding box center [49, 16] width 26 height 17
click at [57, 17] on icon "button" at bounding box center [56, 16] width 11 height 11
click at [21, 14] on icon "button" at bounding box center [20, 16] width 11 height 11
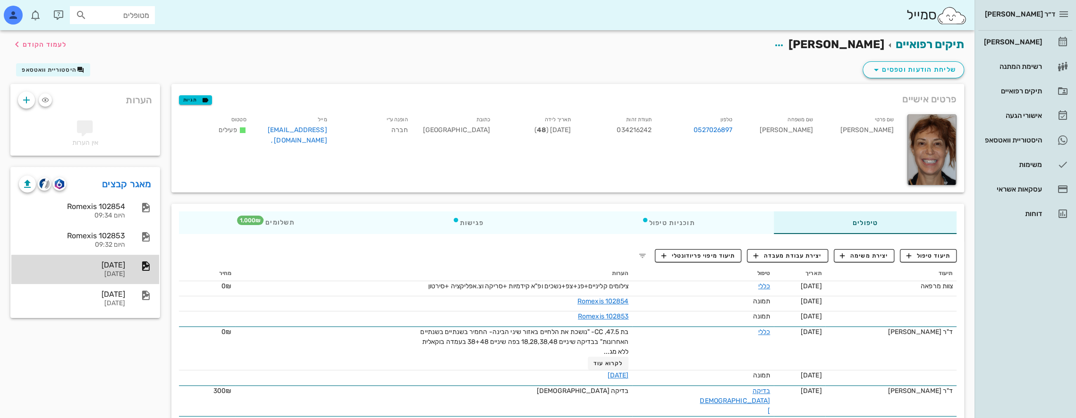
click at [114, 265] on div "[DATE]" at bounding box center [72, 265] width 106 height 9
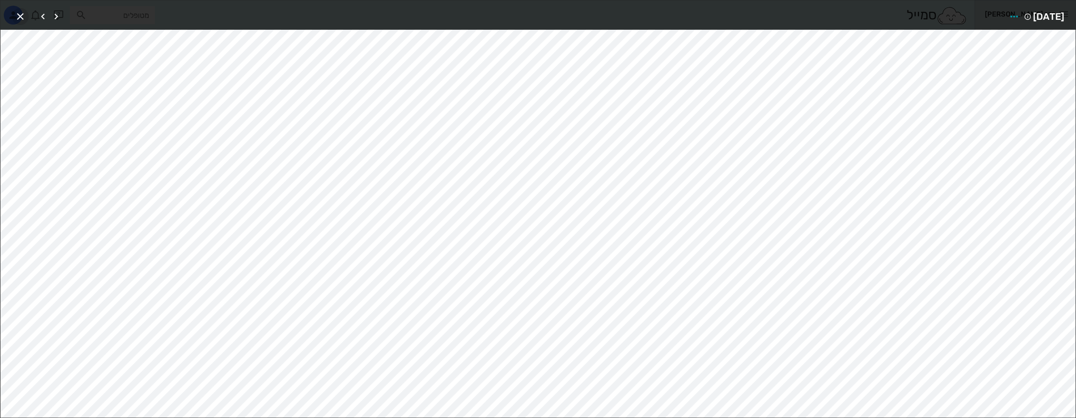
click at [23, 15] on icon "button" at bounding box center [20, 16] width 11 height 11
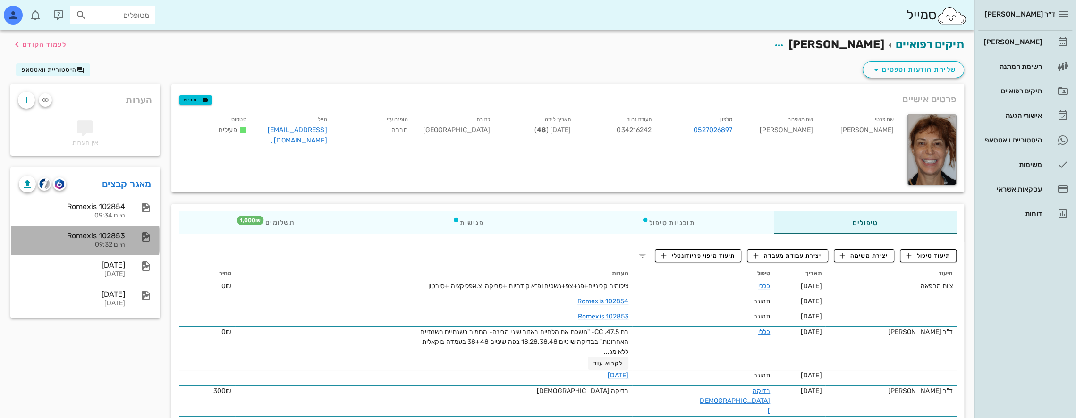
click at [116, 237] on div "Romexis 102853" at bounding box center [72, 235] width 106 height 9
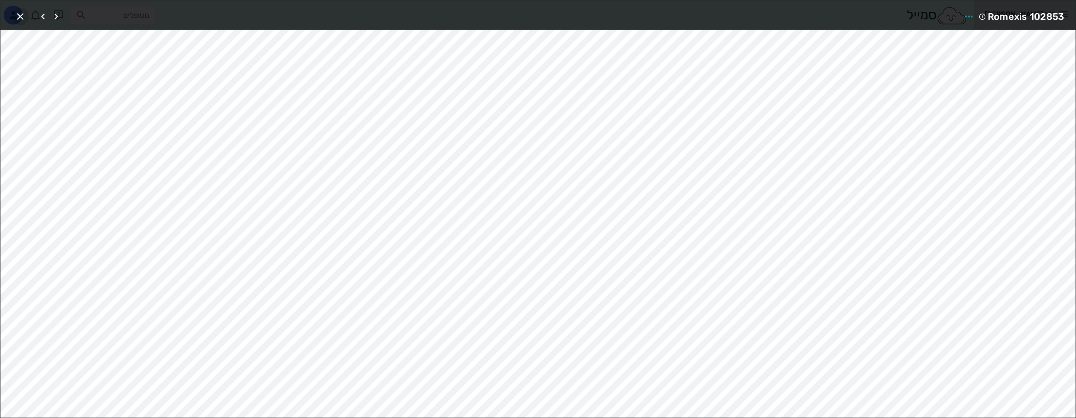
click at [22, 15] on icon "button" at bounding box center [20, 16] width 11 height 11
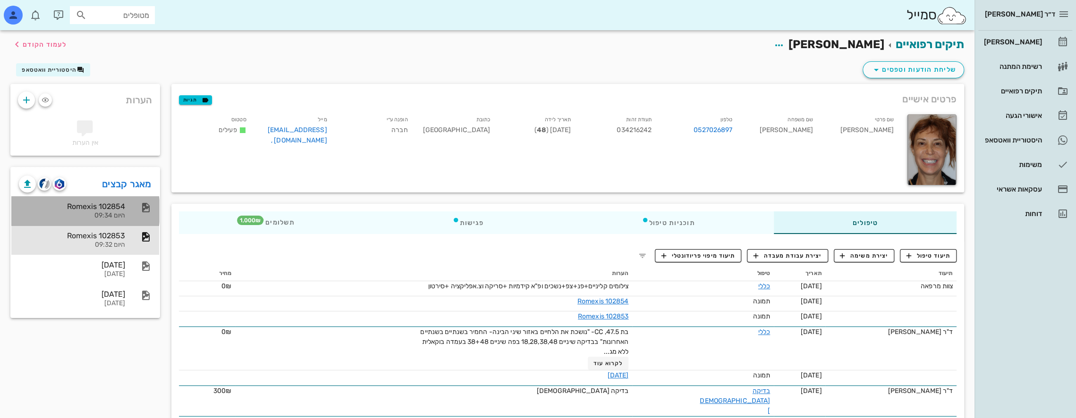
click at [109, 211] on div "Romexis 102854" at bounding box center [72, 206] width 106 height 9
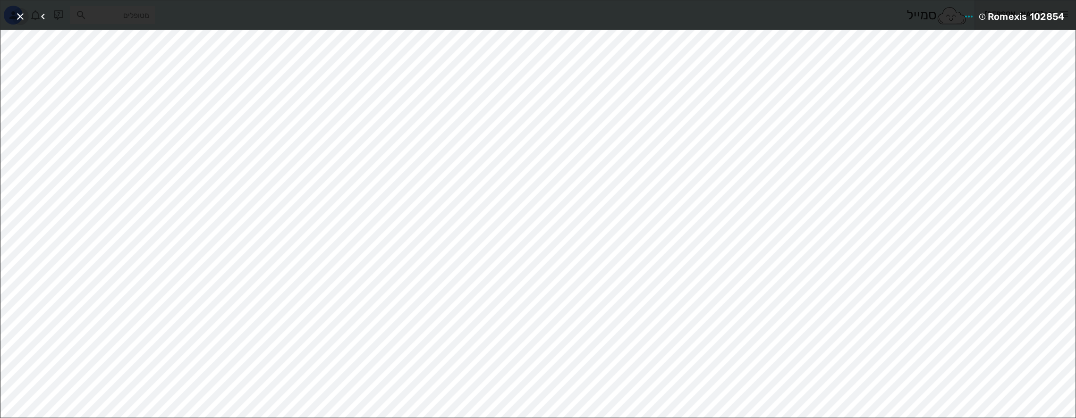
click at [25, 15] on icon "button" at bounding box center [20, 16] width 11 height 11
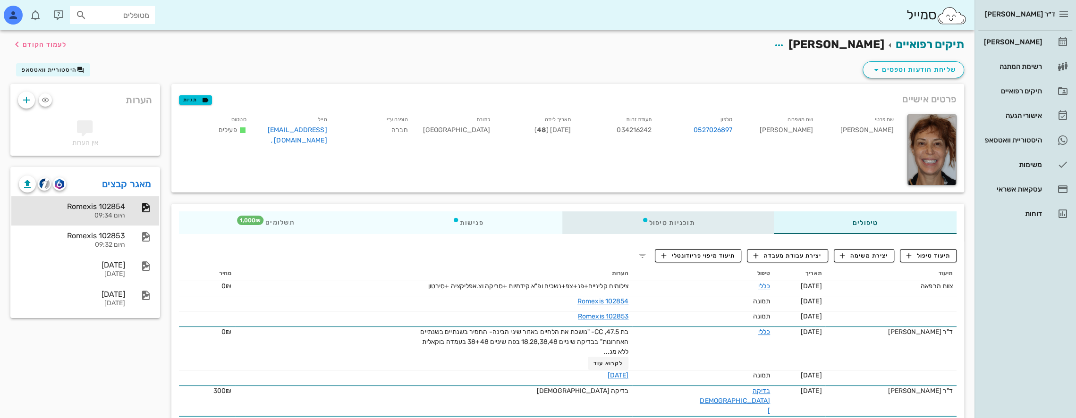
click at [690, 221] on div "תוכניות טיפול" at bounding box center [667, 222] width 211 height 23
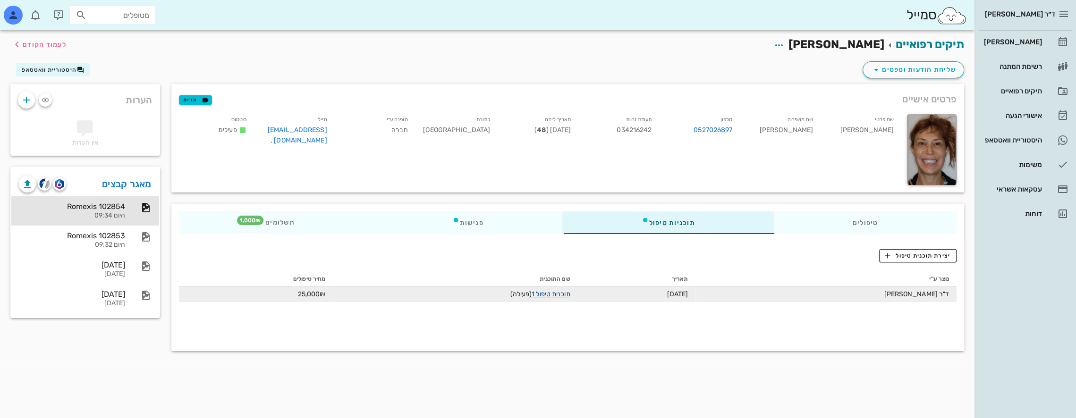
click at [551, 297] on link "תוכנית טיפול 1" at bounding box center [550, 294] width 38 height 8
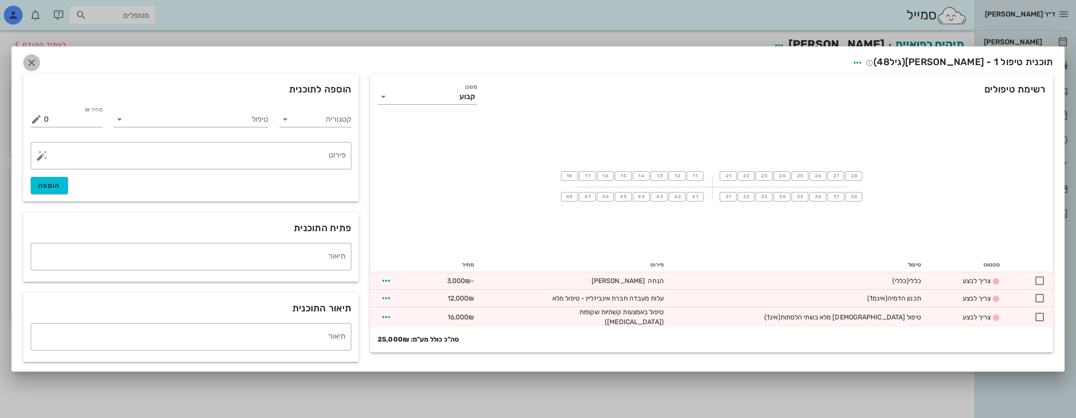
click at [31, 63] on icon "button" at bounding box center [31, 62] width 11 height 11
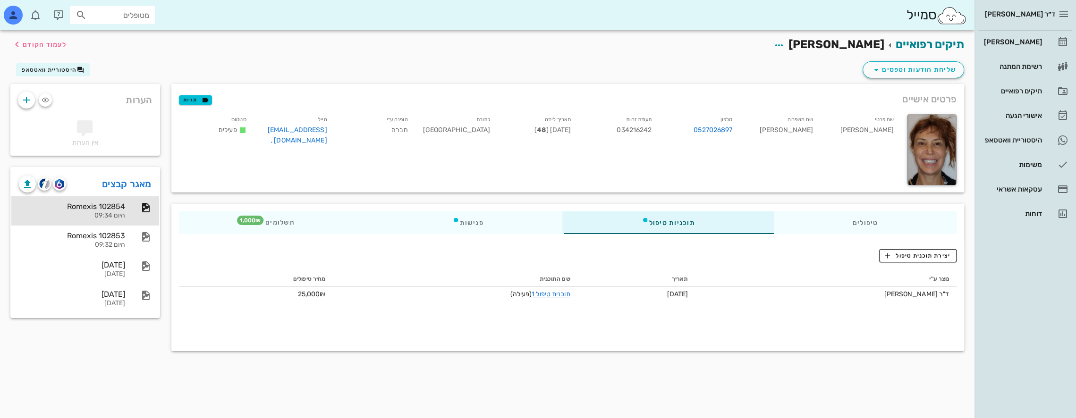
click at [130, 15] on input "מטופלים" at bounding box center [119, 15] width 60 height 12
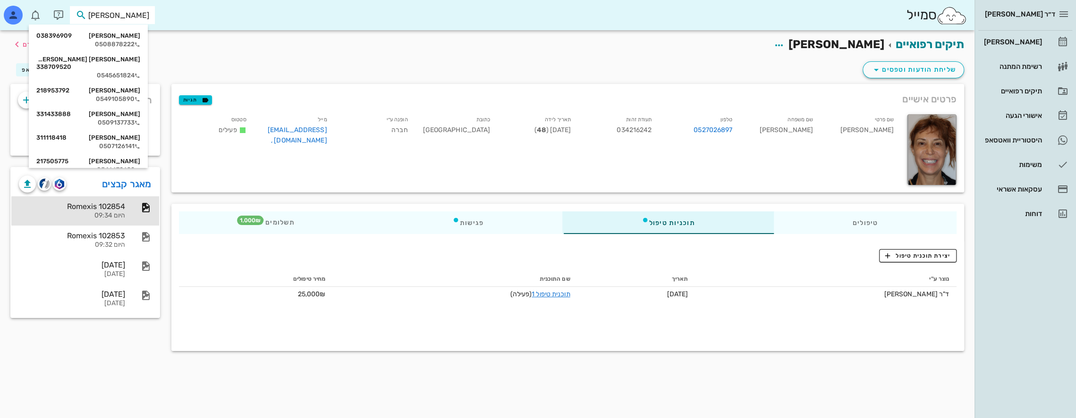
type input "[PERSON_NAME] א"
click at [140, 36] on div "[PERSON_NAME] 038396909" at bounding box center [88, 36] width 104 height 8
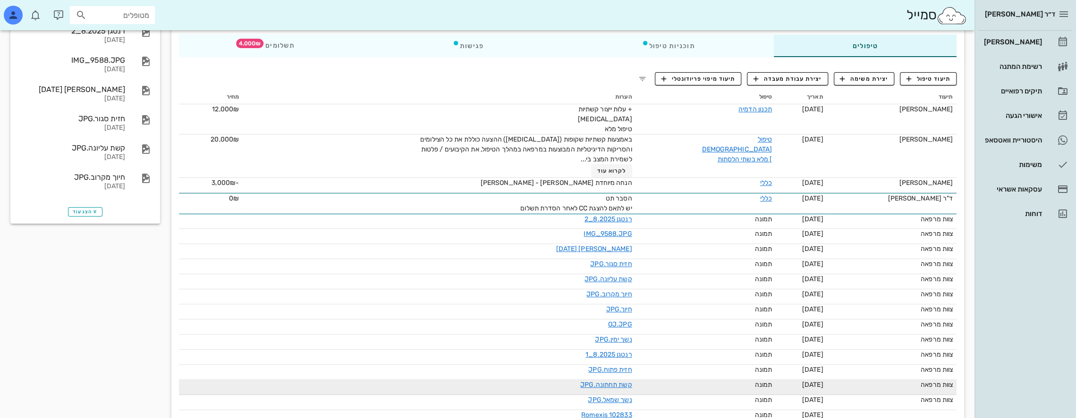
scroll to position [189, 0]
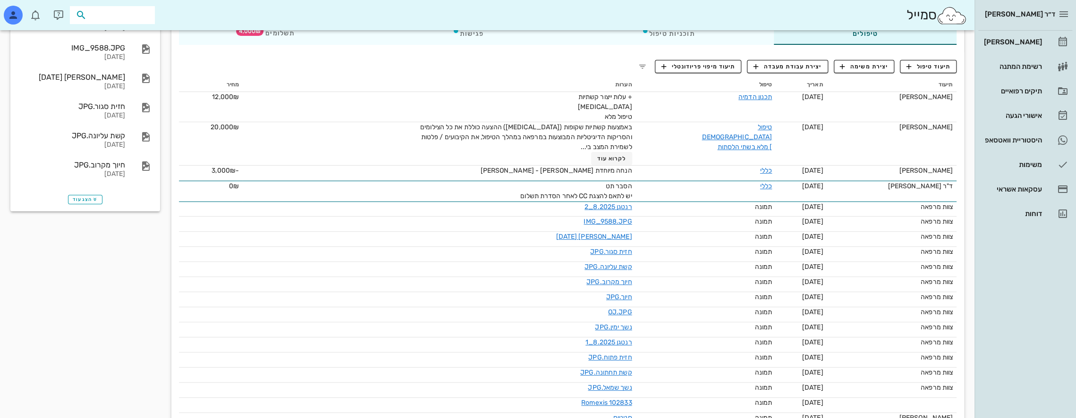
click at [133, 17] on input "text" at bounding box center [119, 15] width 60 height 12
type input "[PERSON_NAME]"
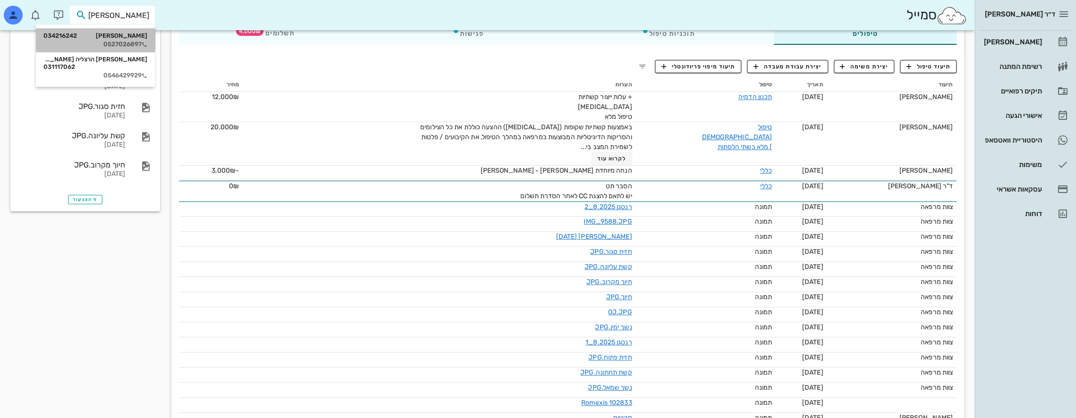
click at [139, 35] on div "[PERSON_NAME] 034216242" at bounding box center [95, 36] width 104 height 8
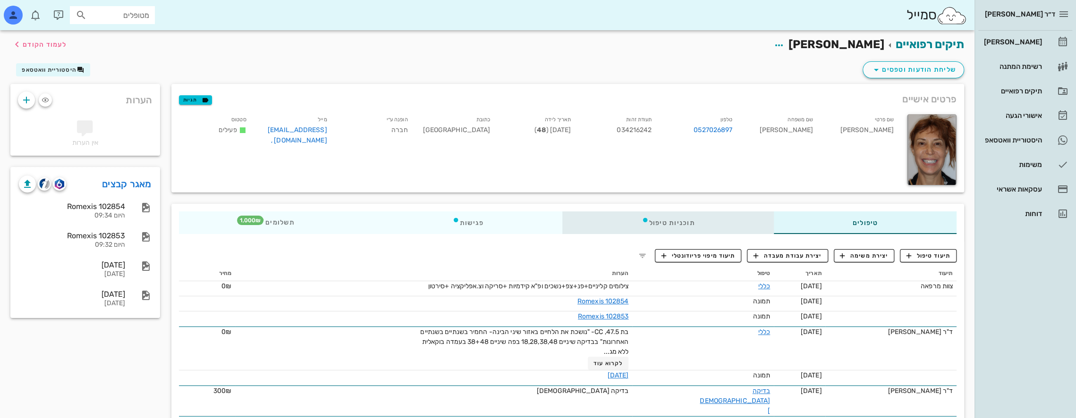
click at [707, 222] on div "תוכניות טיפול" at bounding box center [667, 222] width 211 height 23
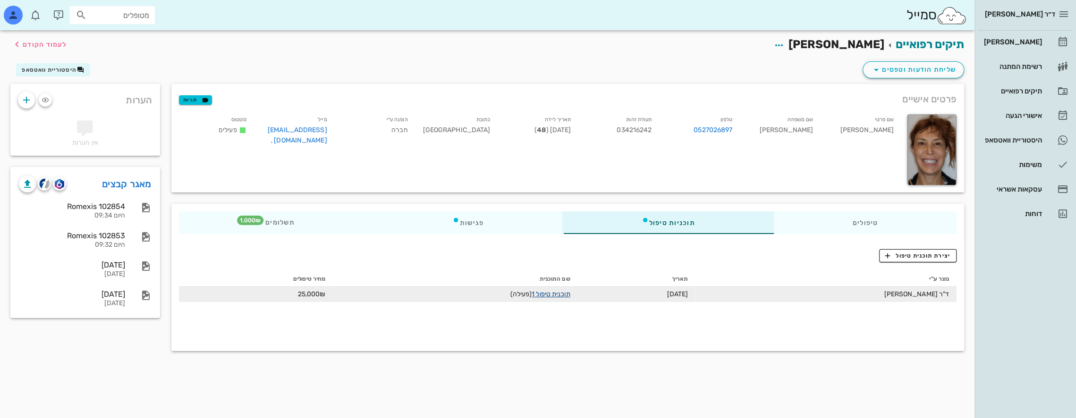
click at [555, 294] on link "תוכנית טיפול 1" at bounding box center [550, 294] width 38 height 8
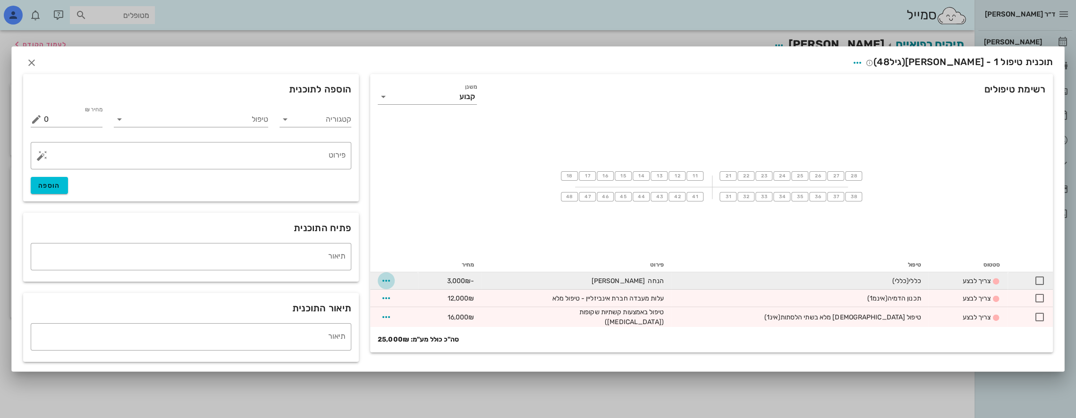
click at [387, 280] on icon "button" at bounding box center [385, 280] width 11 height 11
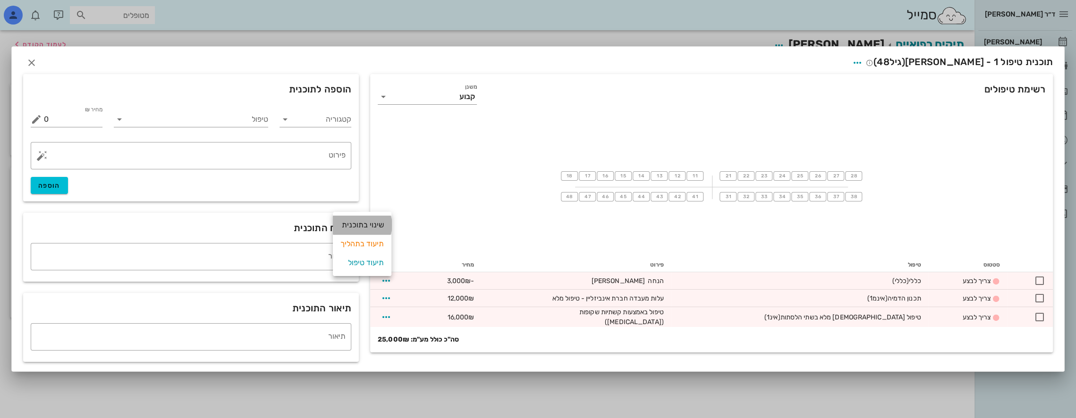
click at [379, 226] on div "שינוי בתוכנית" at bounding box center [361, 225] width 43 height 19
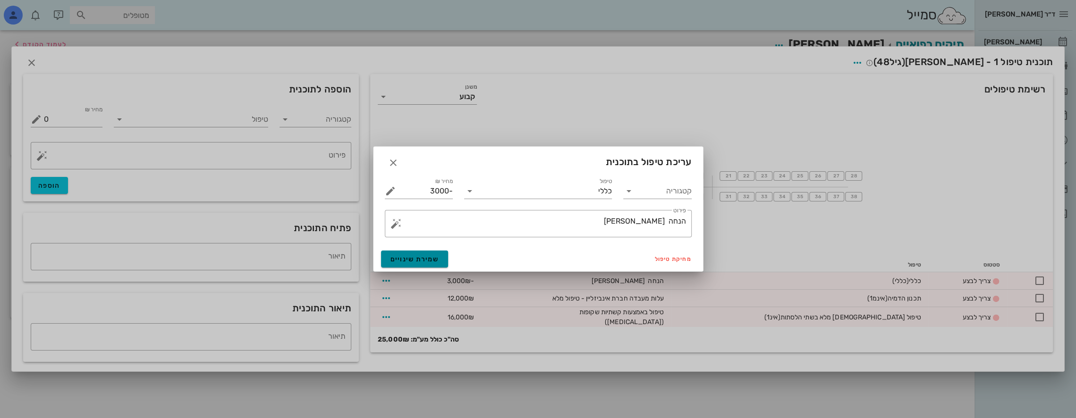
click at [402, 261] on span "שמירת שינויים" at bounding box center [414, 259] width 49 height 8
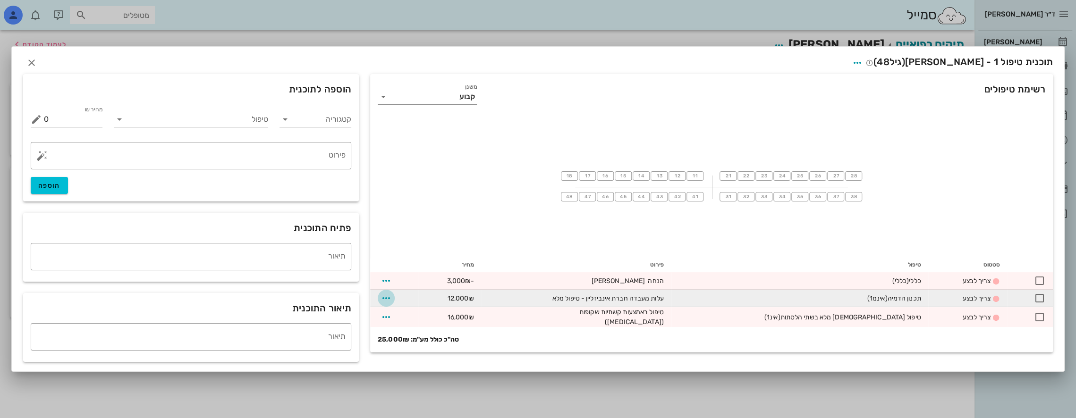
click at [389, 298] on icon "button" at bounding box center [385, 298] width 11 height 11
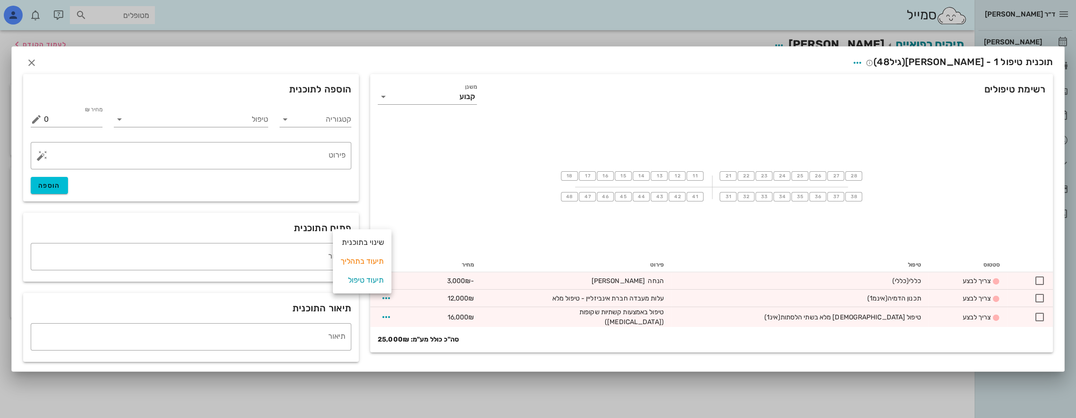
click at [486, 158] on div "18 17 16 15 14 13 12 11 21 22 23 24 25 26 27 28 48 47 46 45 44 43 42 41 31 32 3…" at bounding box center [711, 187] width 682 height 142
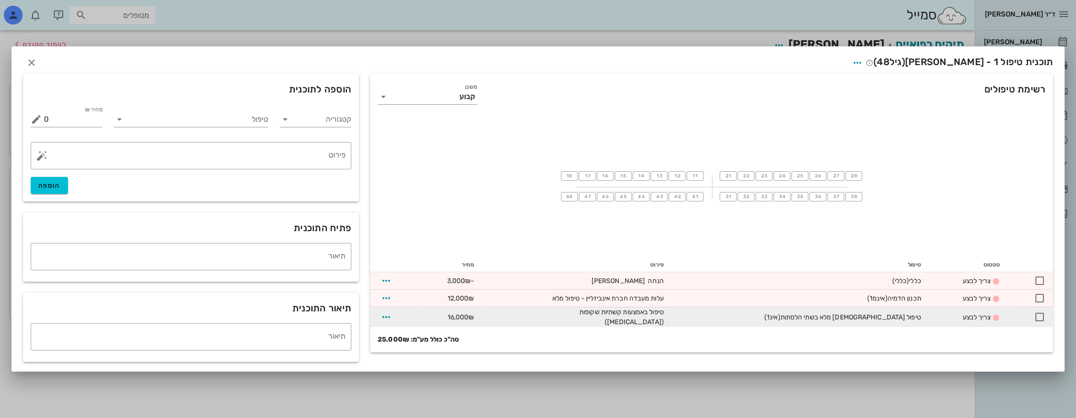
click at [376, 315] on td at bounding box center [394, 317] width 48 height 20
click at [387, 315] on icon "button" at bounding box center [385, 317] width 11 height 11
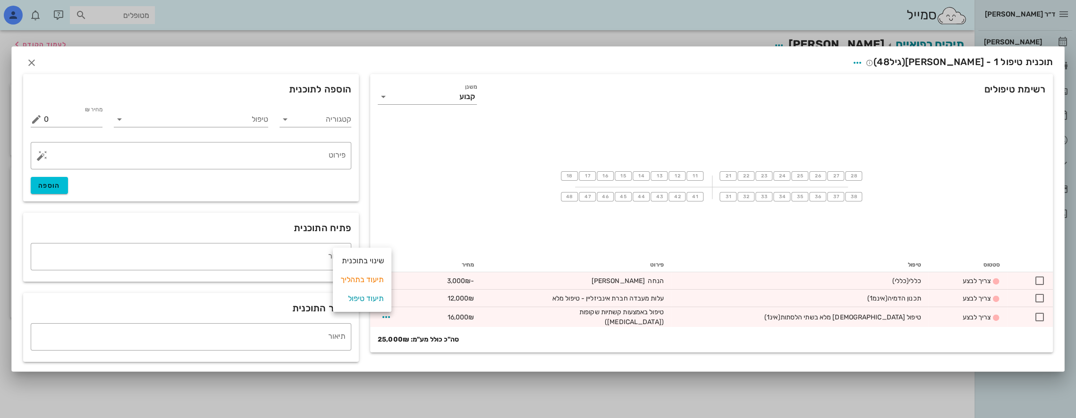
click at [486, 205] on div "18 17 16 15 14 13 12 11 21 22 23 24 25 26 27 28 48 47 46 45 44 43 42 41 31 32 3…" at bounding box center [711, 187] width 682 height 142
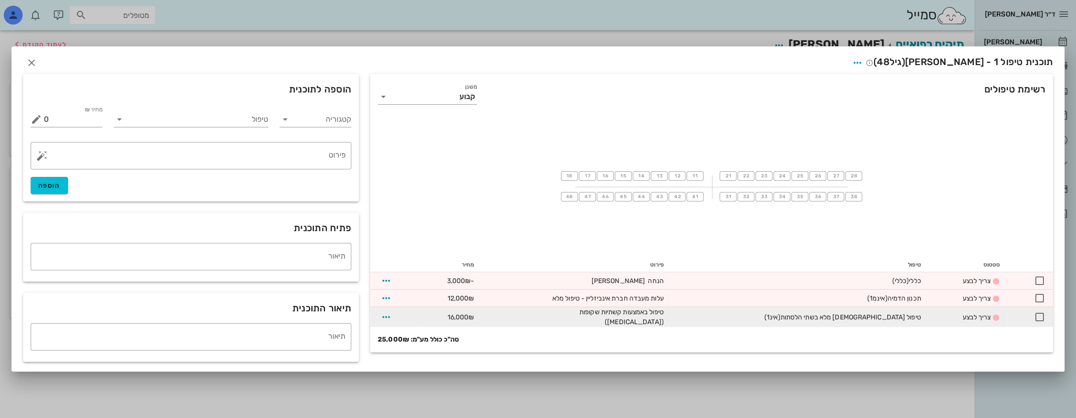
click at [968, 318] on span "צריך לבצע" at bounding box center [976, 317] width 28 height 8
click at [387, 317] on icon "button" at bounding box center [385, 317] width 11 height 11
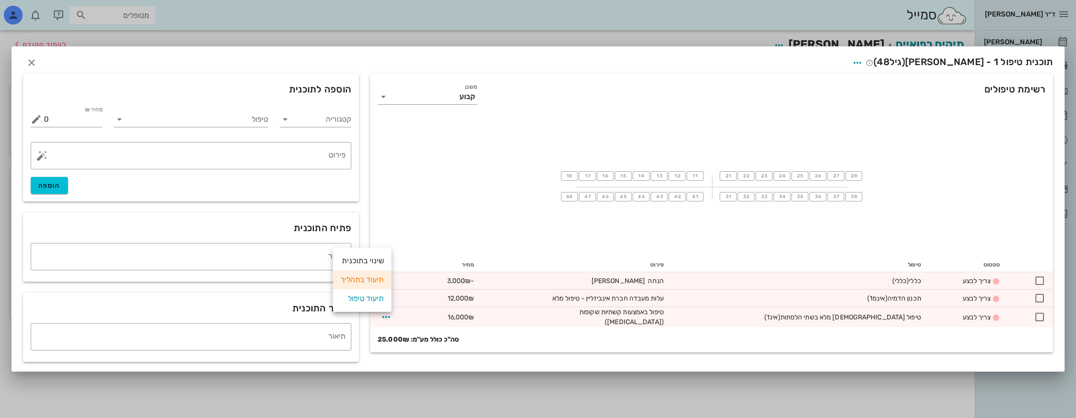
click at [372, 278] on div "תיעוד בתהליך" at bounding box center [361, 279] width 43 height 19
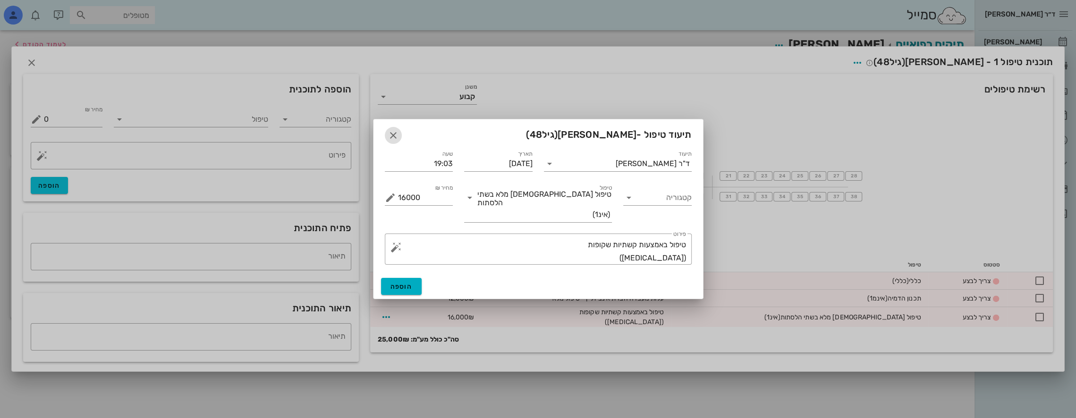
click at [389, 141] on icon "button" at bounding box center [393, 135] width 11 height 11
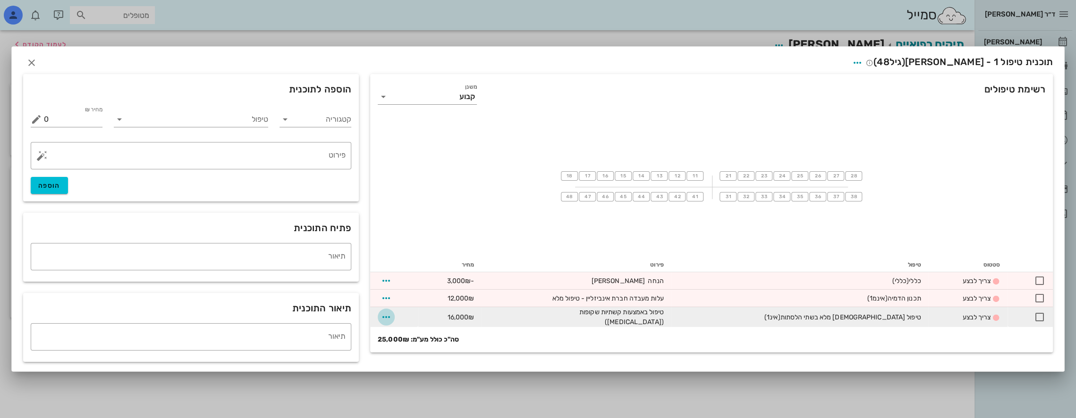
click at [386, 312] on icon "button" at bounding box center [385, 317] width 11 height 11
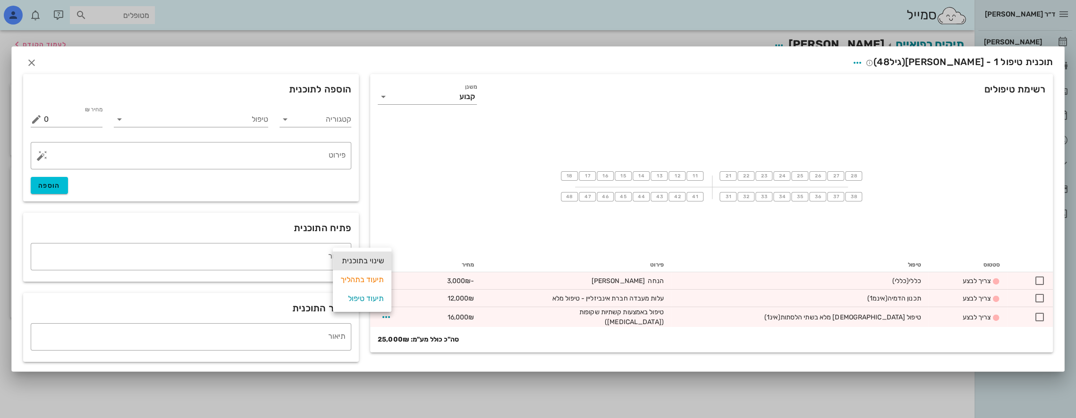
click at [378, 259] on div "שינוי בתוכנית" at bounding box center [361, 261] width 43 height 19
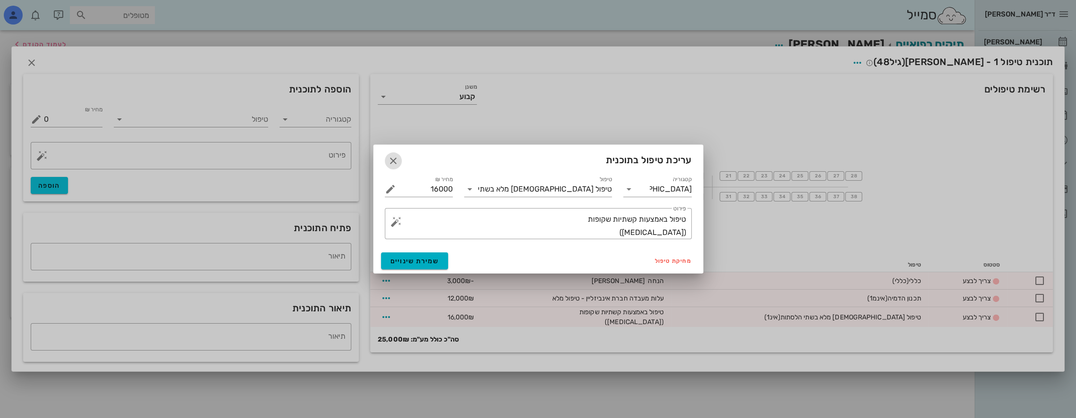
click at [390, 163] on icon "button" at bounding box center [393, 160] width 11 height 11
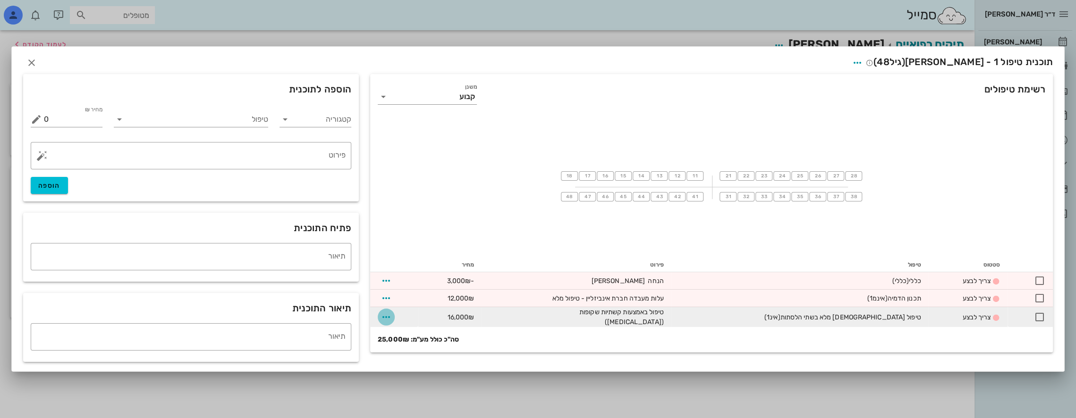
click at [383, 314] on icon "button" at bounding box center [385, 317] width 11 height 11
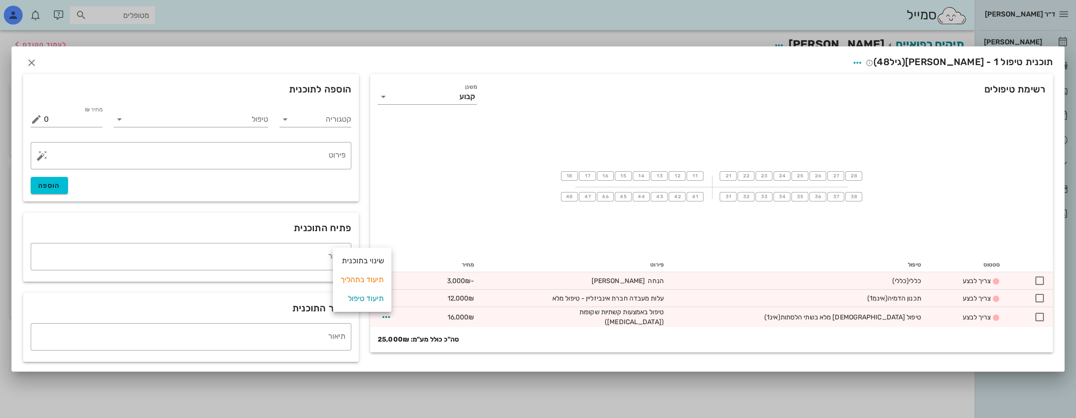
click at [448, 206] on div "18 17 16 15 14 13 12 11 21 22 23 24 25 26 27 28 48 47 46 45 44 43 42 41 31 32 3…" at bounding box center [711, 187] width 682 height 142
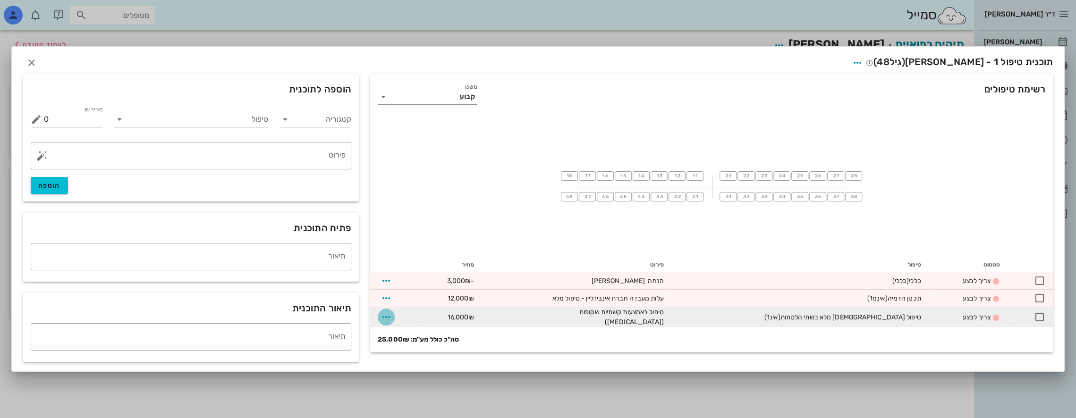
click at [390, 315] on icon "button" at bounding box center [385, 317] width 11 height 11
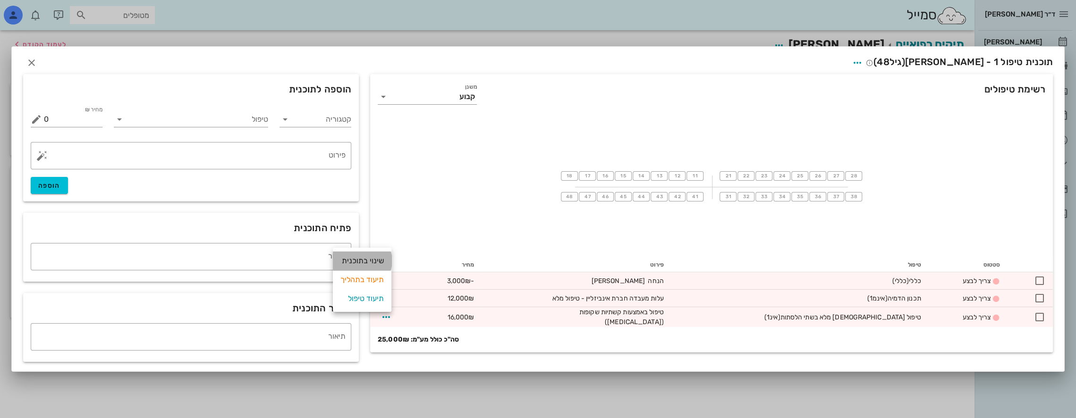
click at [369, 262] on div "שינוי בתוכנית" at bounding box center [361, 261] width 43 height 19
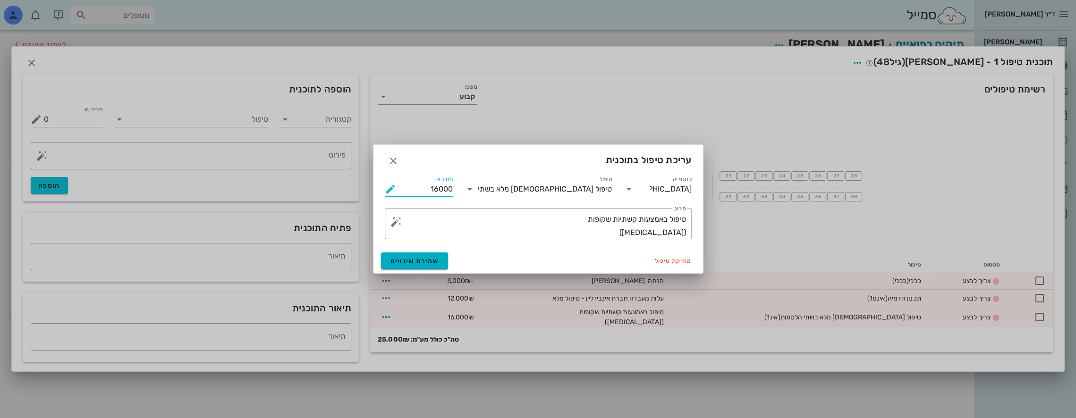
drag, startPoint x: 427, startPoint y: 188, endPoint x: 488, endPoint y: 191, distance: 60.5
click at [488, 191] on div "קטגוריה [DEMOGRAPHIC_DATA] טיפול טיפול אורתודונטי מלא בשתי הלסתות מחיר ₪ 16000 …" at bounding box center [538, 206] width 318 height 76
type input "18000"
click at [433, 259] on span "שמירת שינויים" at bounding box center [414, 261] width 49 height 8
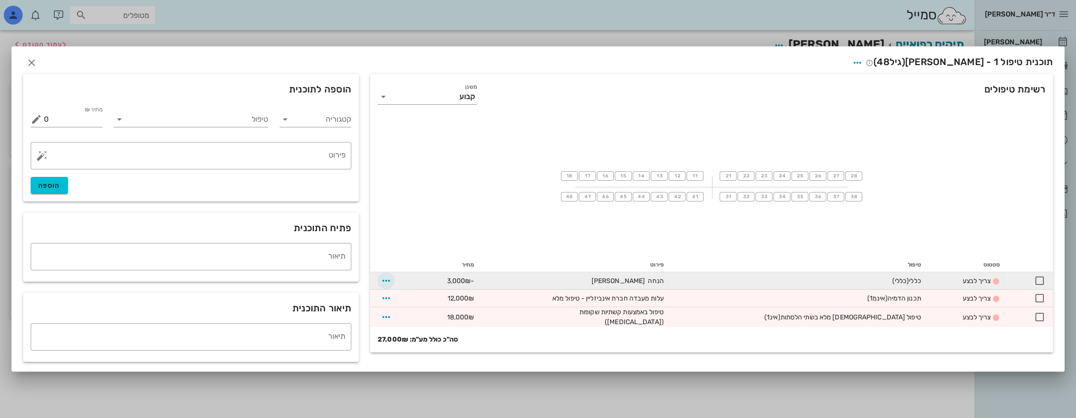
drag, startPoint x: 376, startPoint y: 276, endPoint x: 389, endPoint y: 279, distance: 13.2
click at [382, 278] on td at bounding box center [394, 280] width 48 height 17
click at [389, 279] on icon "button" at bounding box center [385, 280] width 11 height 11
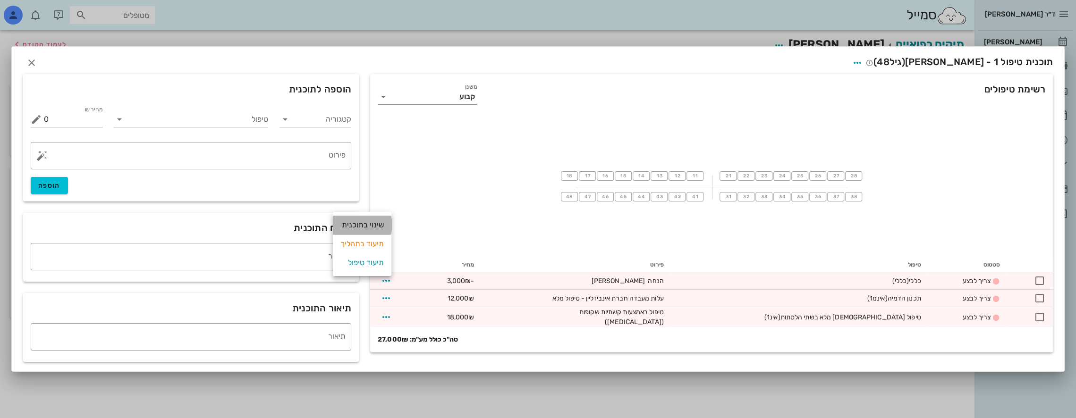
click at [369, 224] on div "שינוי בתוכנית" at bounding box center [361, 225] width 43 height 19
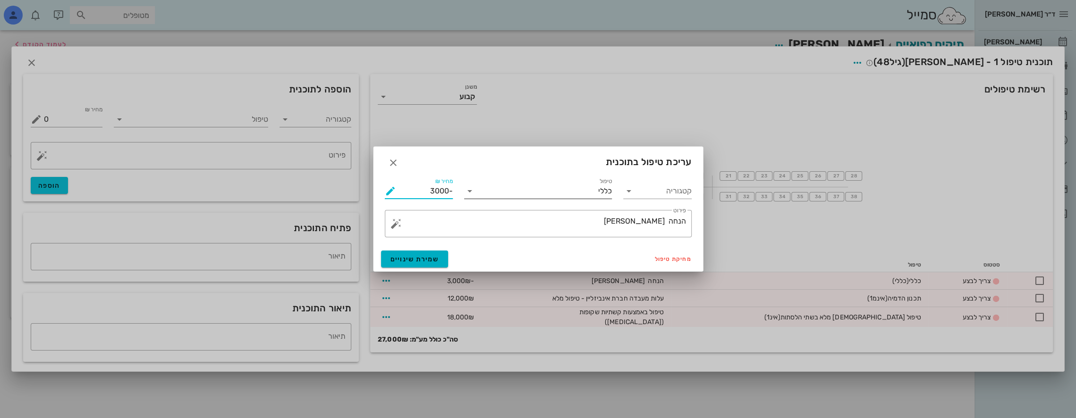
drag, startPoint x: 422, startPoint y: 190, endPoint x: 560, endPoint y: 191, distance: 137.3
click at [560, 191] on div "קטגוריה טיפול כללי מחיר ₪ -3000 % הנחה 0 מחיר לאחר הנחה -3000 ​ פירוט הנחה [PER…" at bounding box center [538, 206] width 318 height 73
type input "-4000"
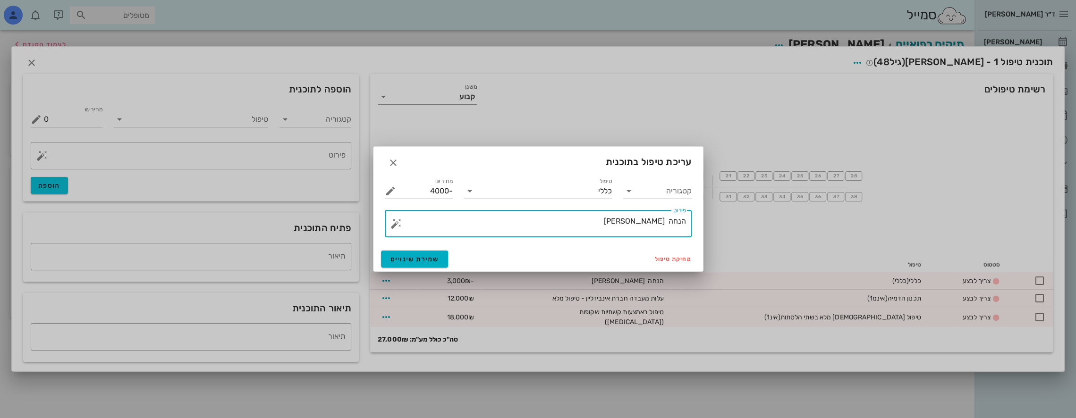
click at [635, 224] on textarea "הנחה [PERSON_NAME]" at bounding box center [542, 226] width 288 height 23
type textarea "הנחה [PERSON_NAME] היקרה"
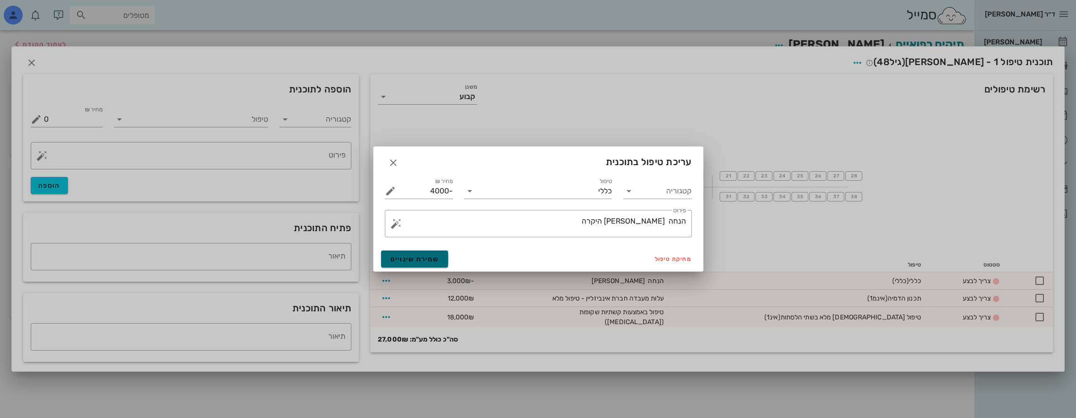
click at [425, 257] on span "שמירת שינויים" at bounding box center [414, 259] width 49 height 8
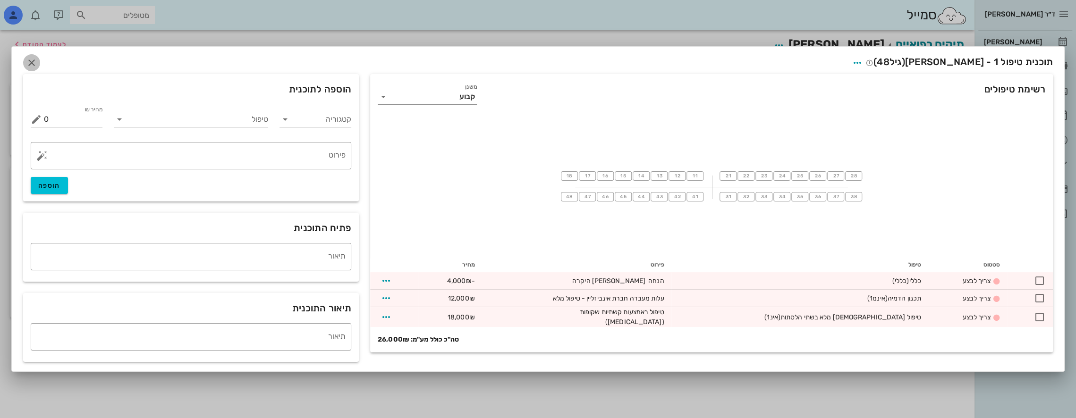
click at [33, 58] on icon "button" at bounding box center [31, 62] width 11 height 11
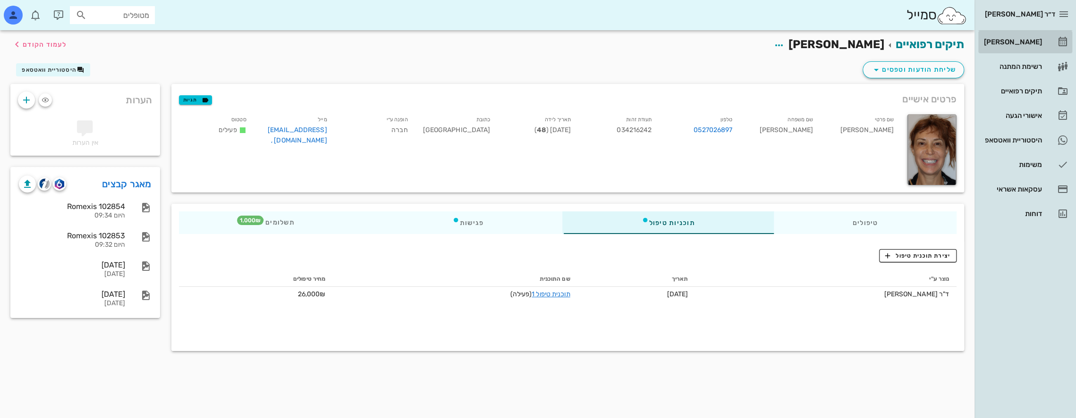
click at [1025, 41] on div "[PERSON_NAME]" at bounding box center [1012, 42] width 60 height 8
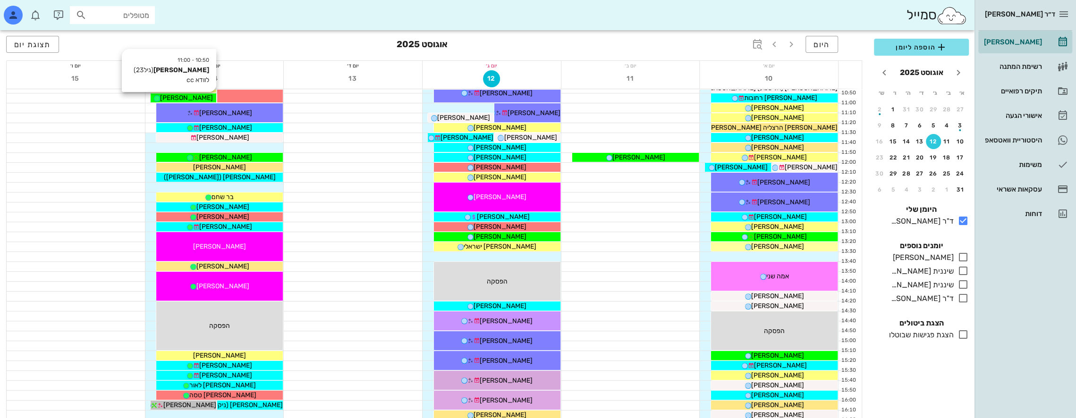
scroll to position [142, 0]
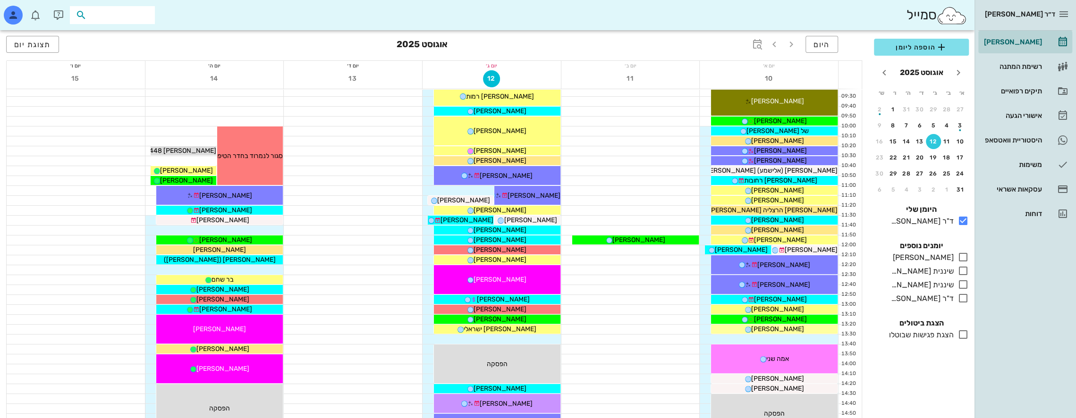
click at [141, 14] on input "text" at bounding box center [119, 15] width 60 height 12
type input "ג"
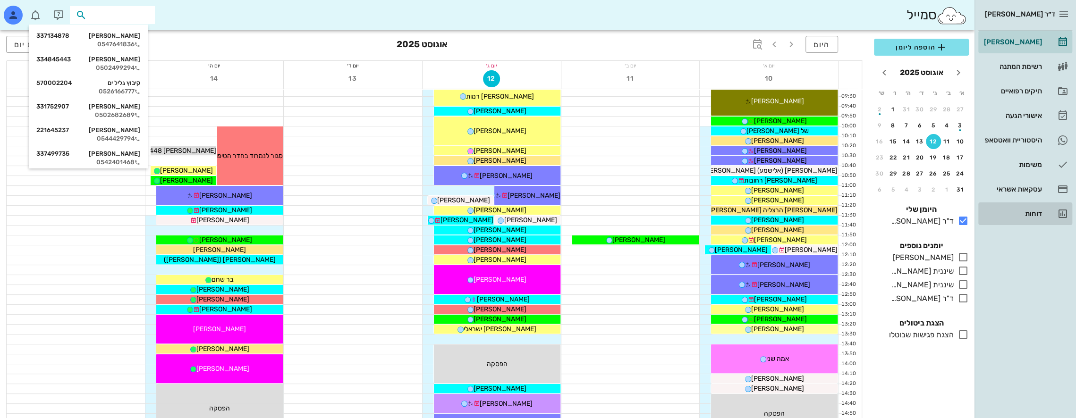
click at [1037, 211] on div "דוחות" at bounding box center [1012, 214] width 60 height 8
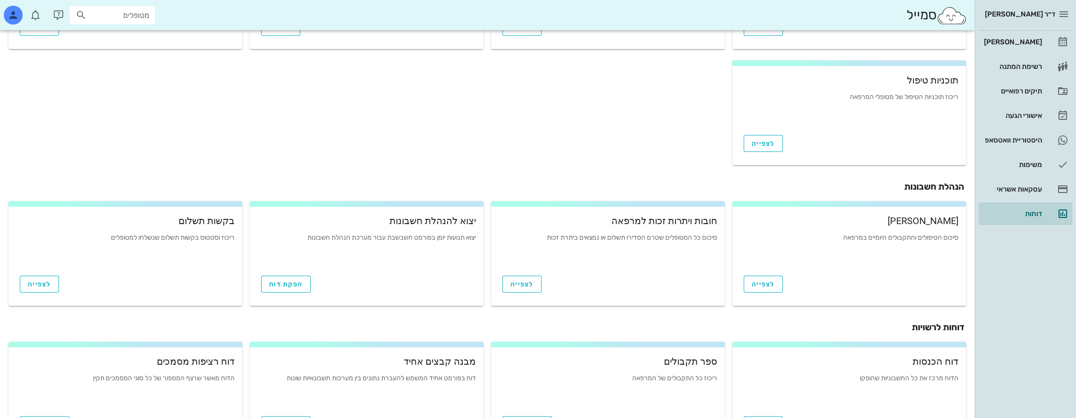
scroll to position [279, 0]
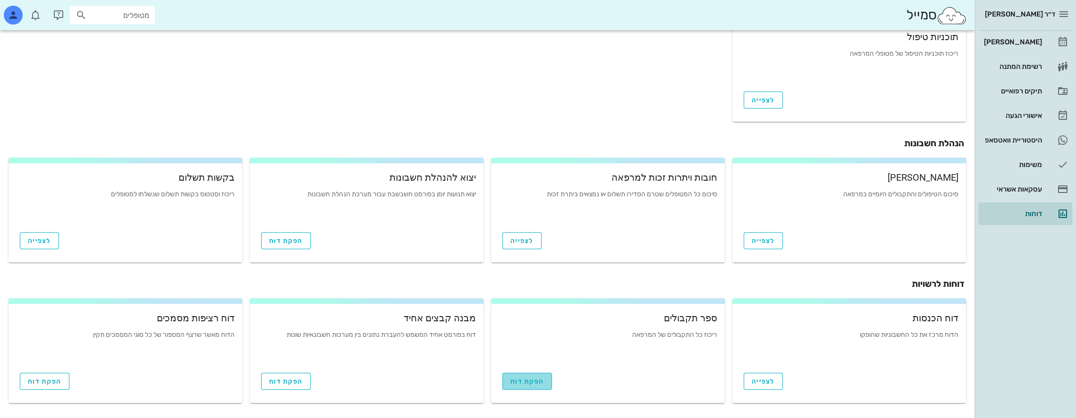
click at [537, 381] on span "הפקת דוח" at bounding box center [527, 382] width 34 height 8
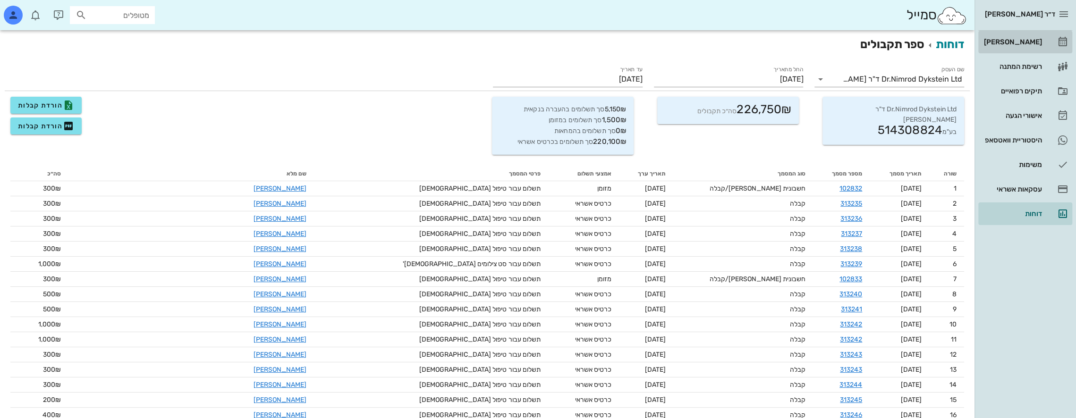
click at [1037, 39] on div "[PERSON_NAME]" at bounding box center [1012, 42] width 60 height 8
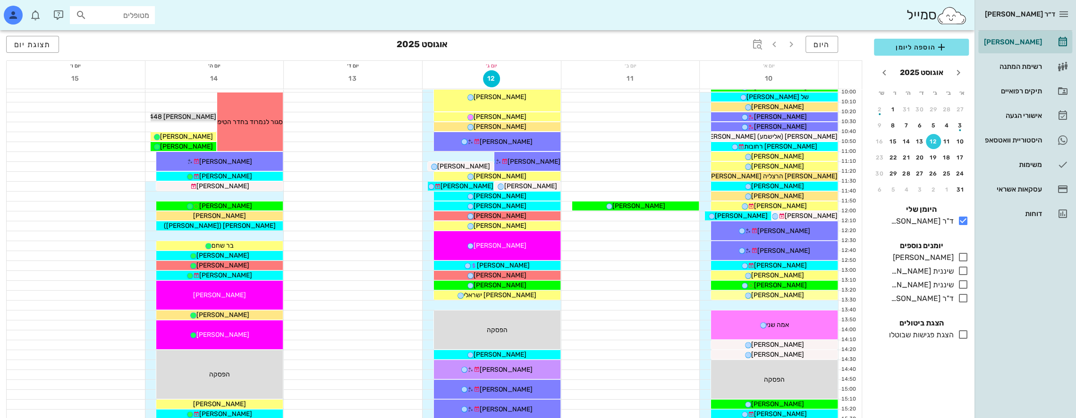
scroll to position [47, 0]
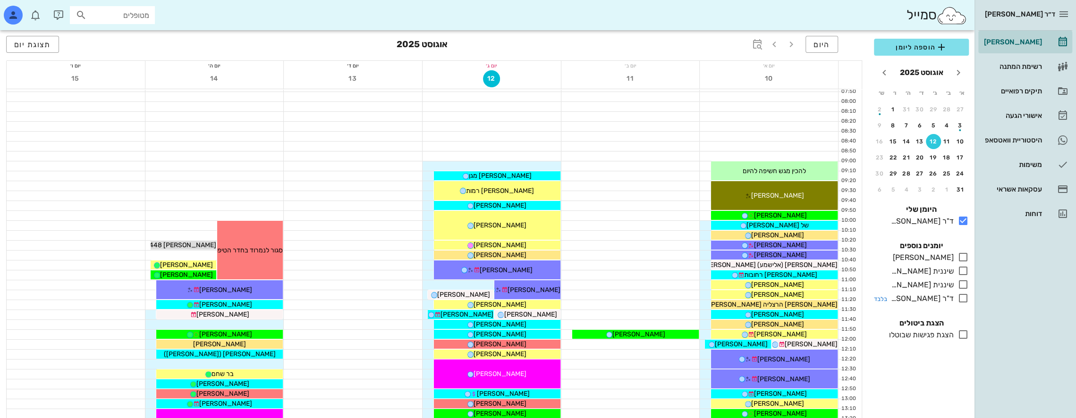
click at [963, 296] on icon at bounding box center [962, 298] width 11 height 11
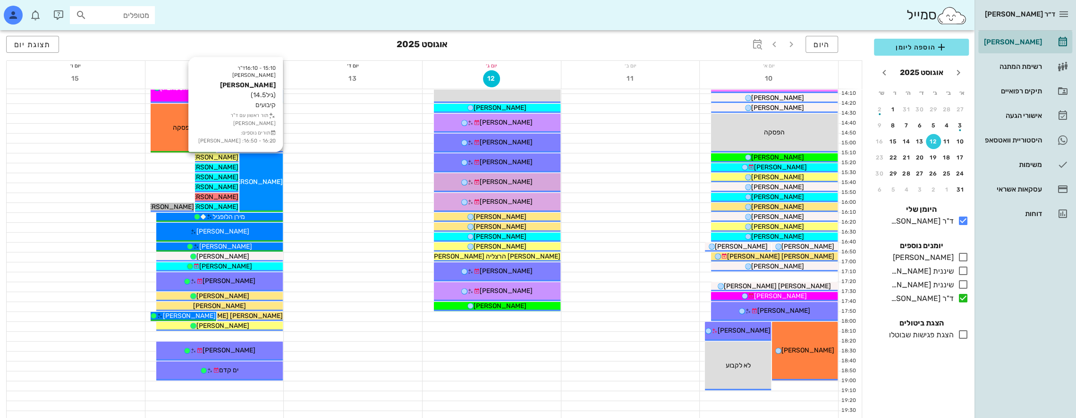
scroll to position [425, 0]
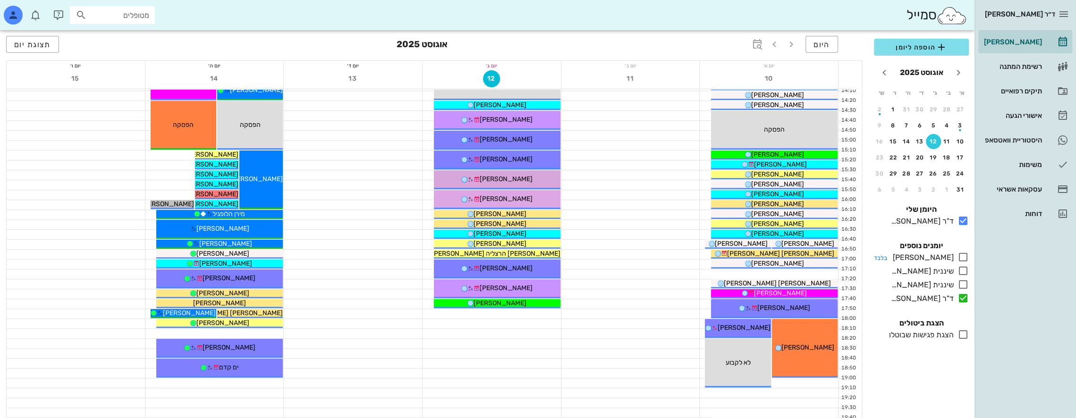
click at [963, 258] on icon at bounding box center [962, 257] width 11 height 11
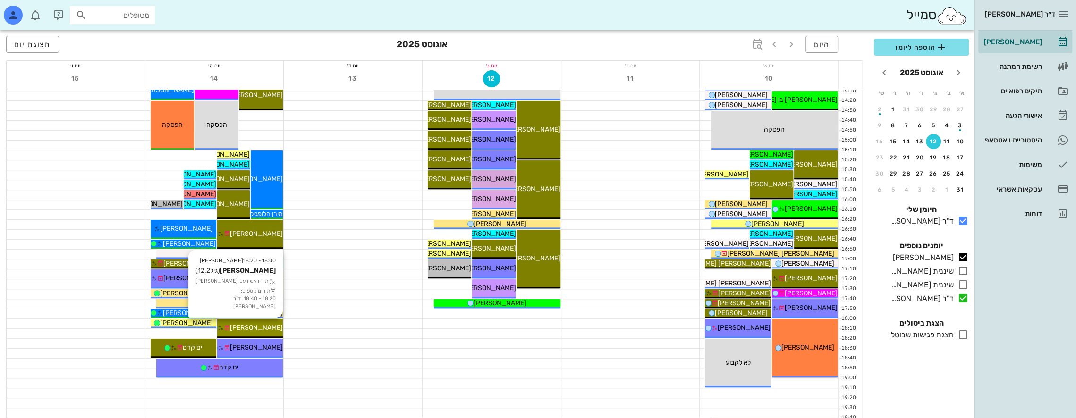
scroll to position [472, 0]
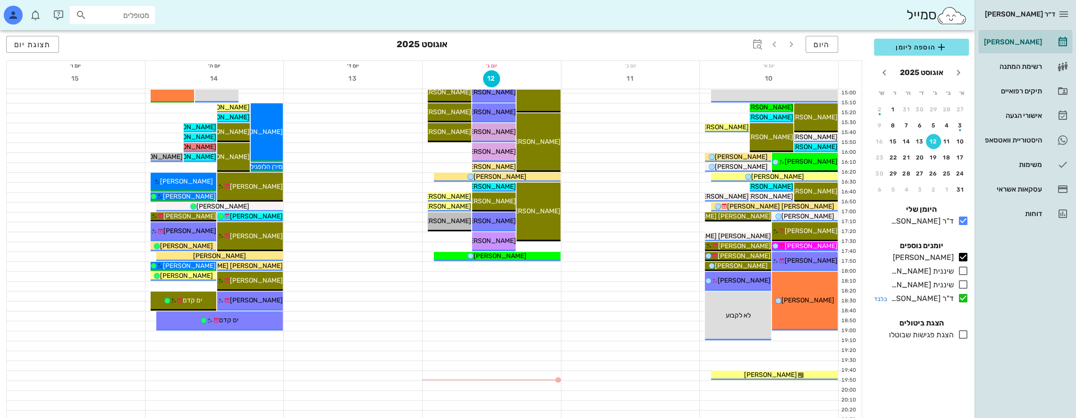
click at [963, 295] on icon at bounding box center [962, 298] width 11 height 11
